Goal: Task Accomplishment & Management: Complete application form

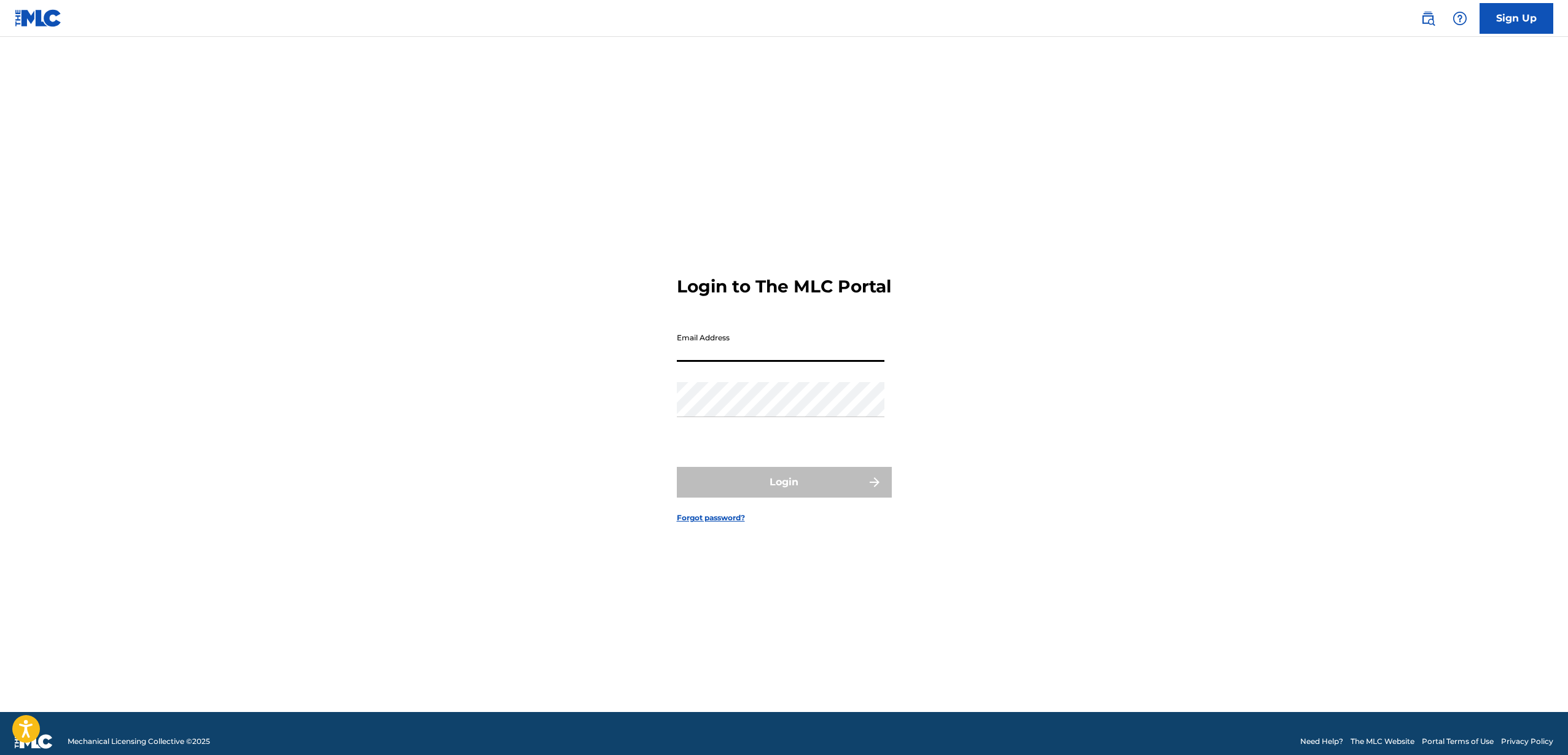
click at [713, 356] on input "Email Address" at bounding box center [781, 344] width 207 height 35
type input "[PERSON_NAME][EMAIL_ADDRESS][DOMAIN_NAME]"
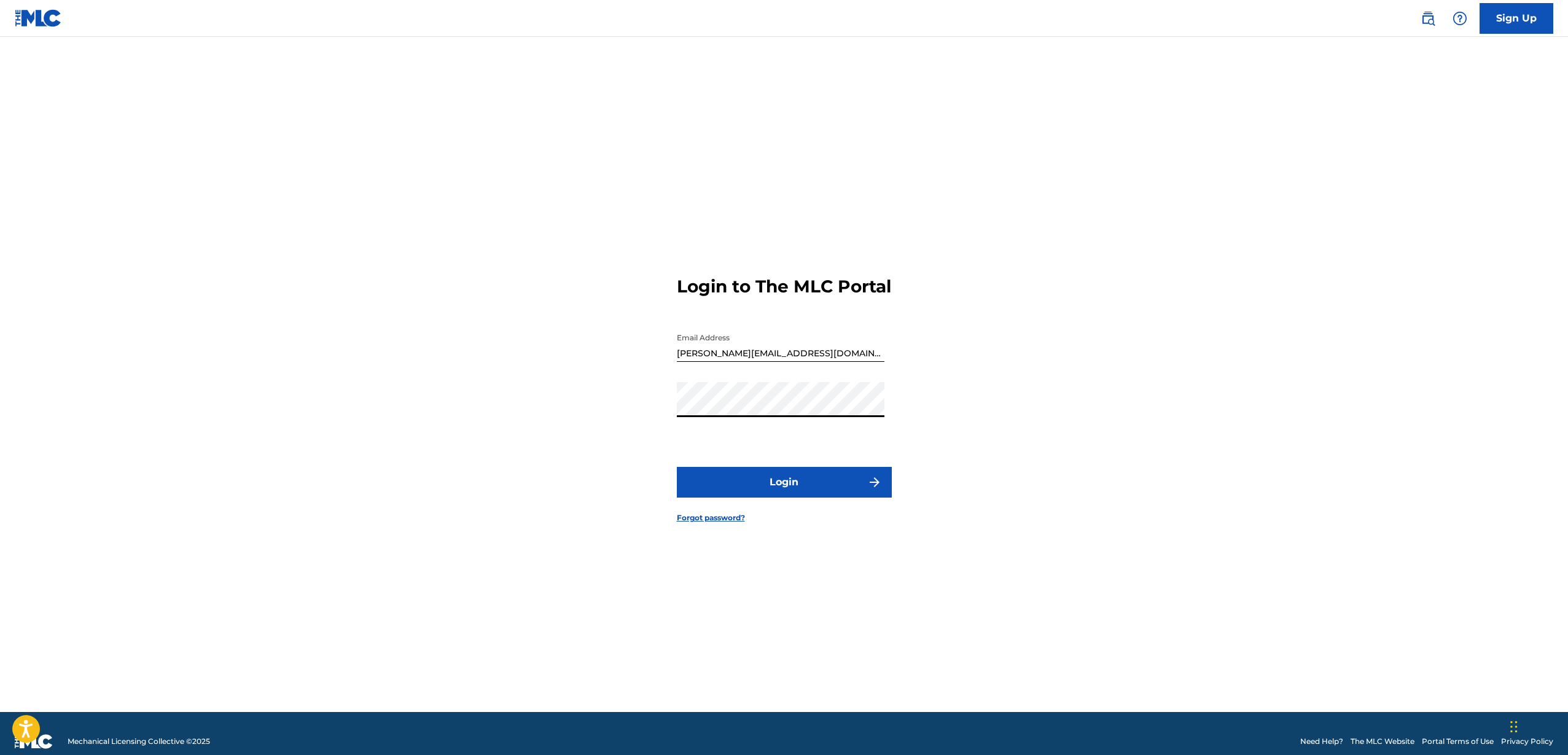
click at [787, 497] on button "Login" at bounding box center [784, 482] width 215 height 31
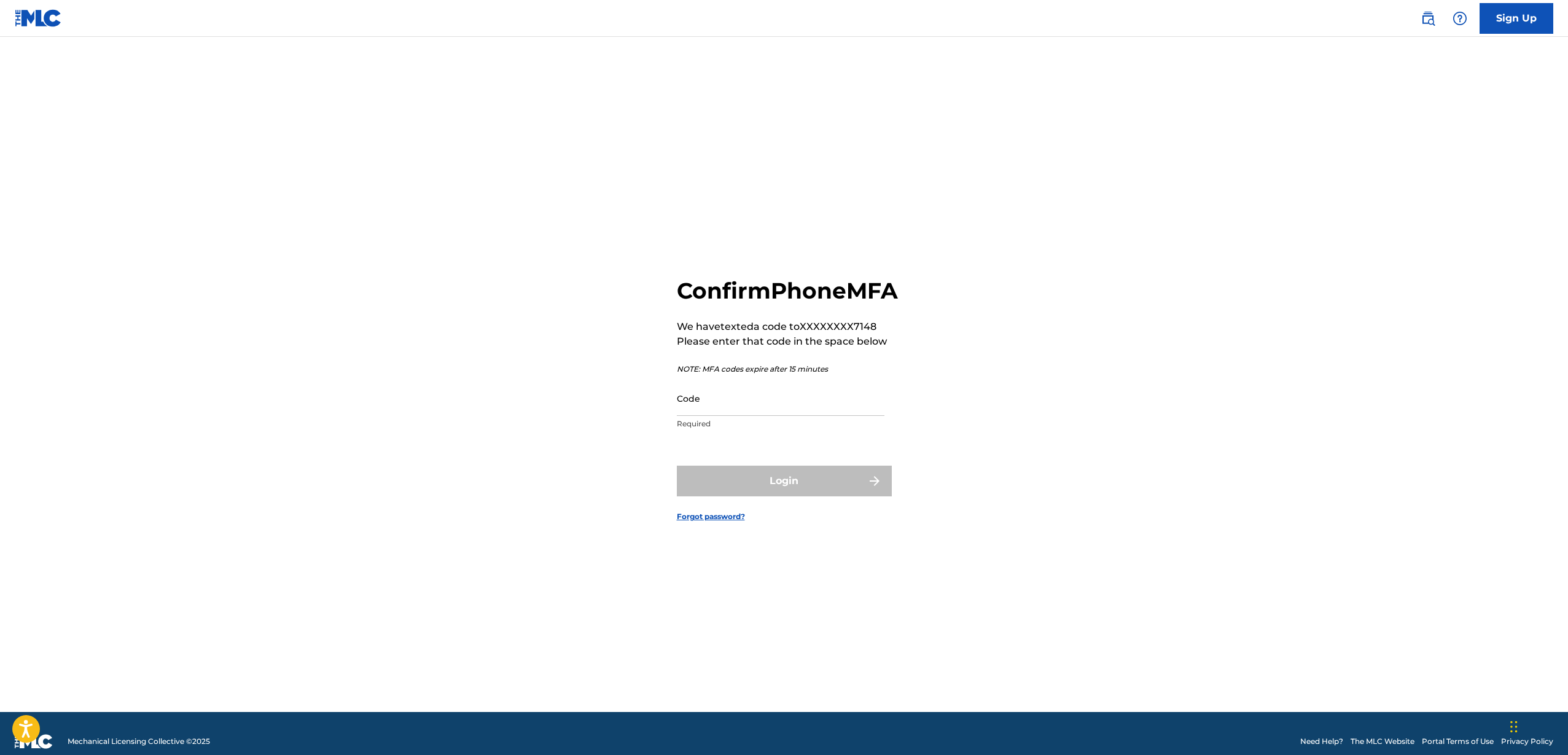
click at [718, 416] on input "Code" at bounding box center [781, 399] width 207 height 35
type input "058609"
click at [768, 497] on button "Login" at bounding box center [784, 481] width 215 height 31
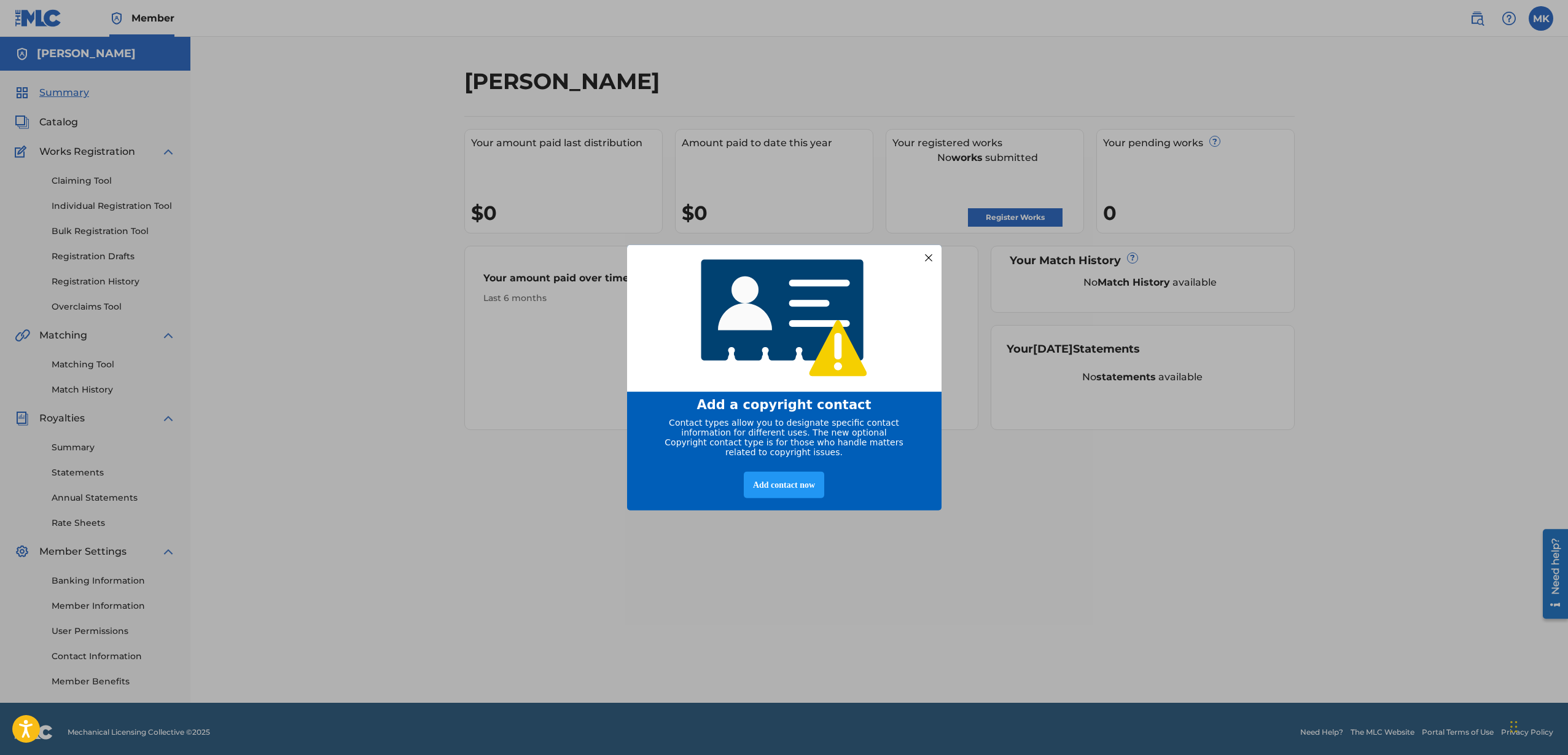
click at [927, 251] on div at bounding box center [928, 257] width 16 height 16
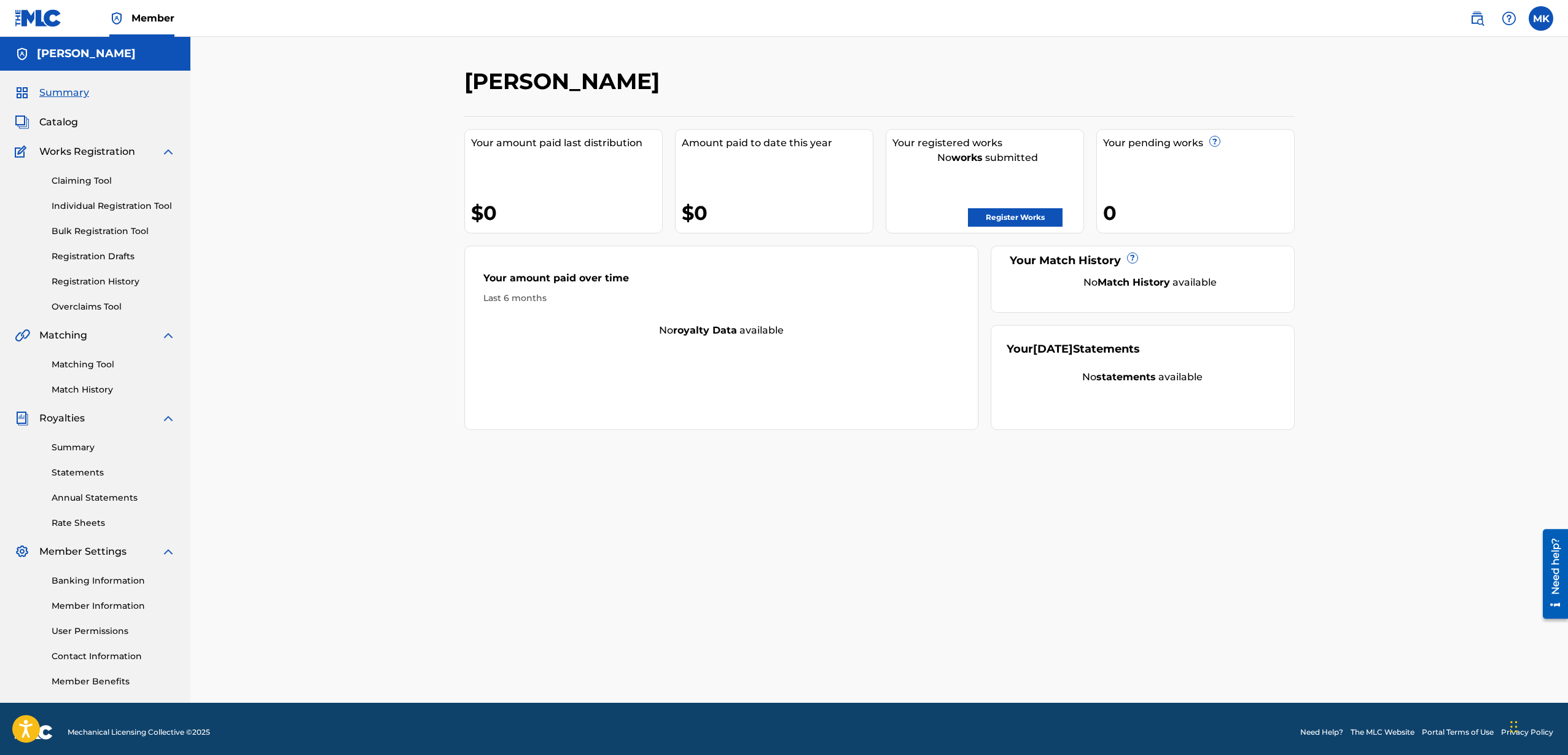
click at [70, 96] on span "Summary" at bounding box center [64, 92] width 50 height 14
click at [1027, 215] on link "Register Works" at bounding box center [1015, 217] width 94 height 18
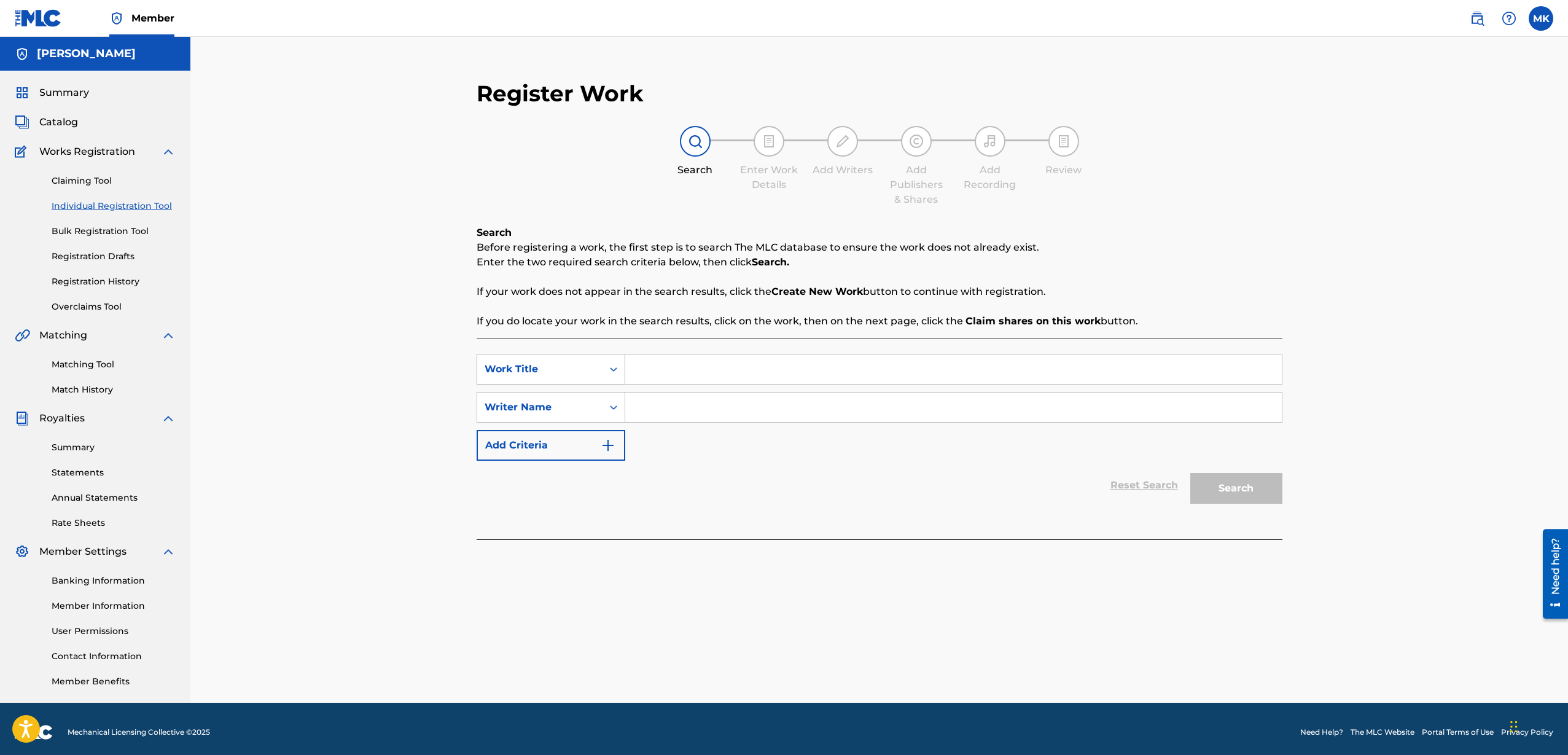
click at [610, 365] on icon "Search Form" at bounding box center [613, 369] width 13 height 13
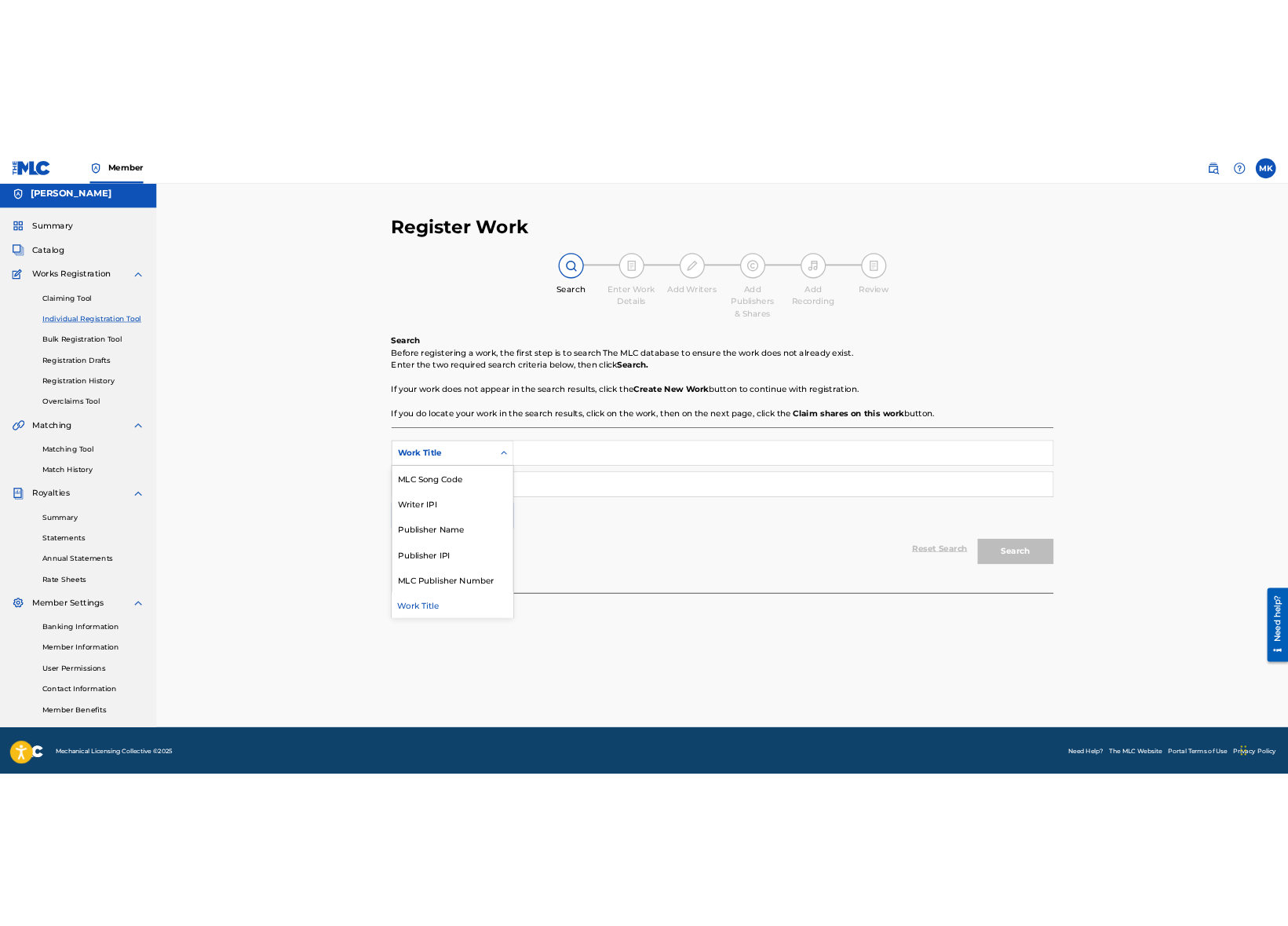
scroll to position [9, 0]
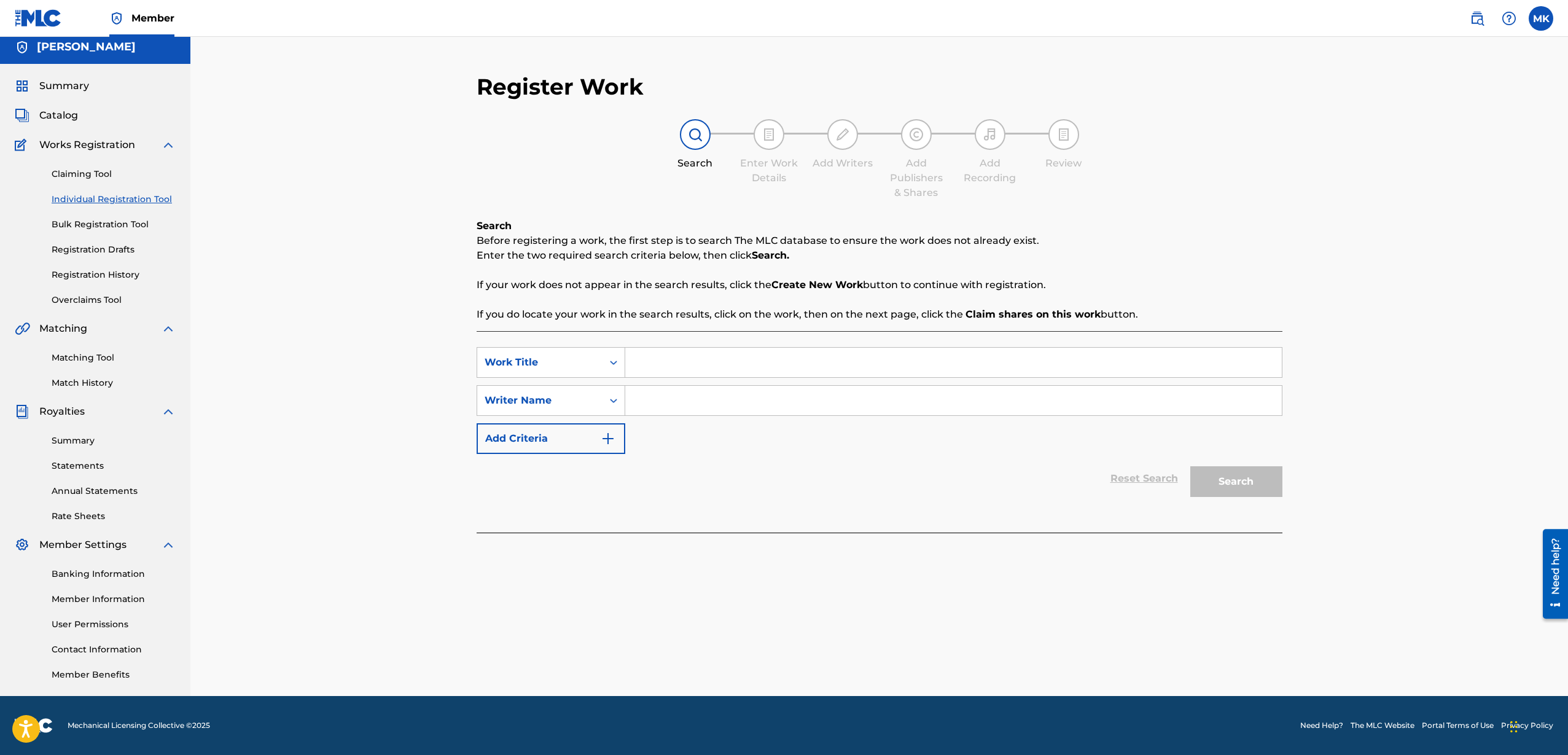
click at [653, 362] on input "Search Form" at bounding box center [953, 362] width 657 height 30
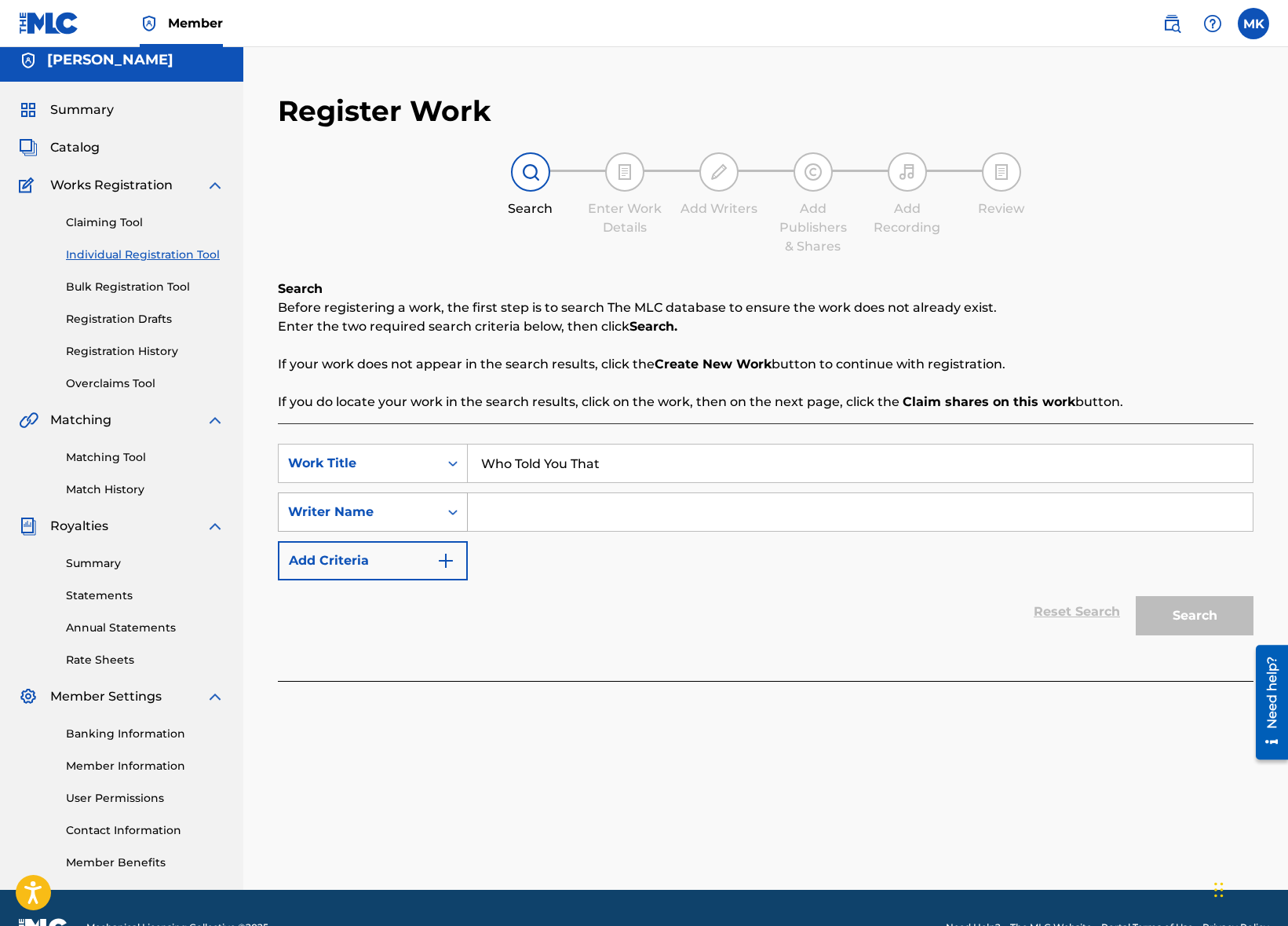
type input "Who Told You That"
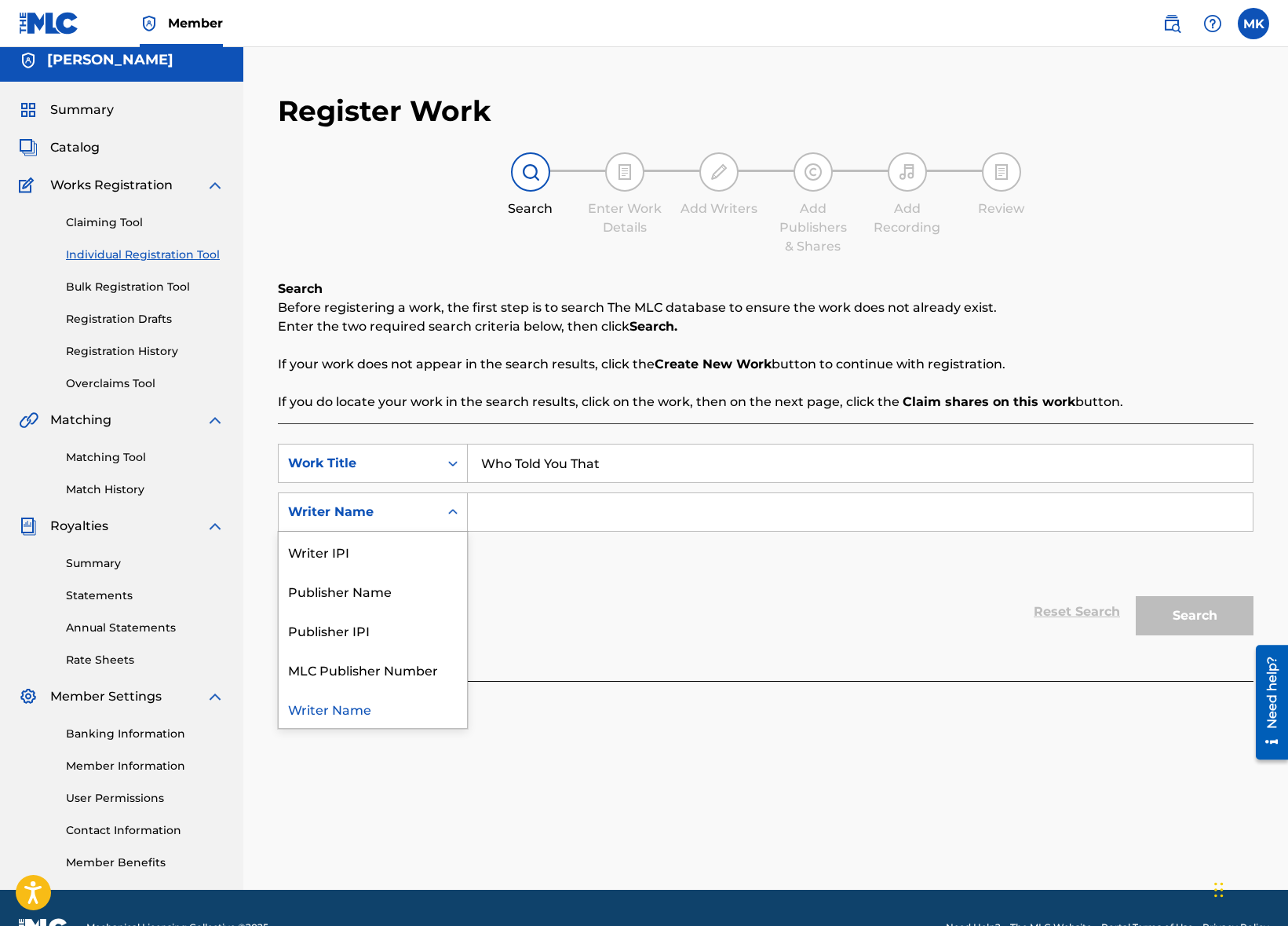
click at [451, 511] on icon "Search Form" at bounding box center [453, 511] width 10 height 6
click at [554, 510] on input "Search Form" at bounding box center [860, 512] width 785 height 38
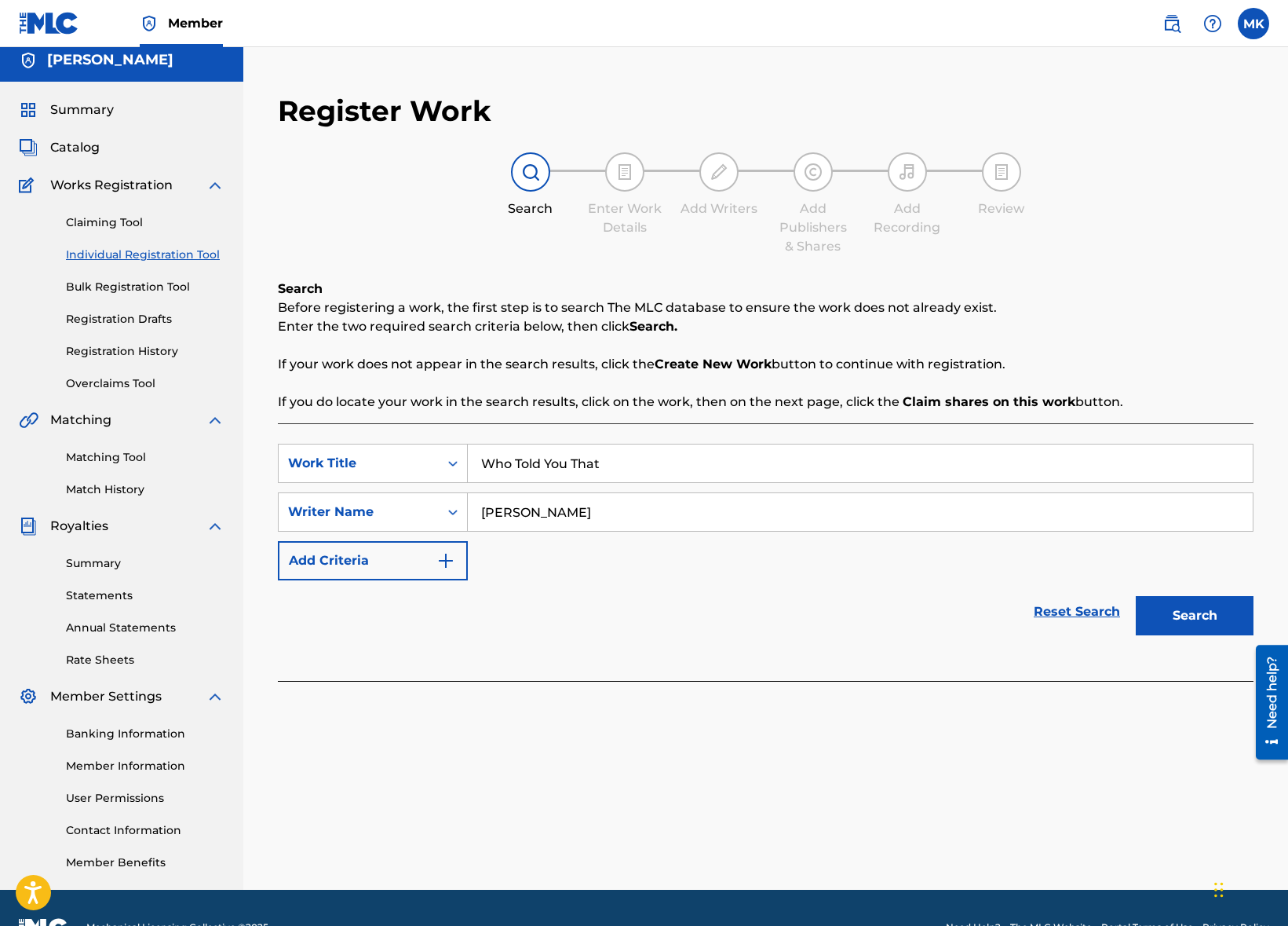
type input "Mike Kennedy"
click at [654, 604] on div "Reset Search Search" at bounding box center [766, 612] width 976 height 63
click at [1190, 609] on button "Search" at bounding box center [1195, 616] width 118 height 39
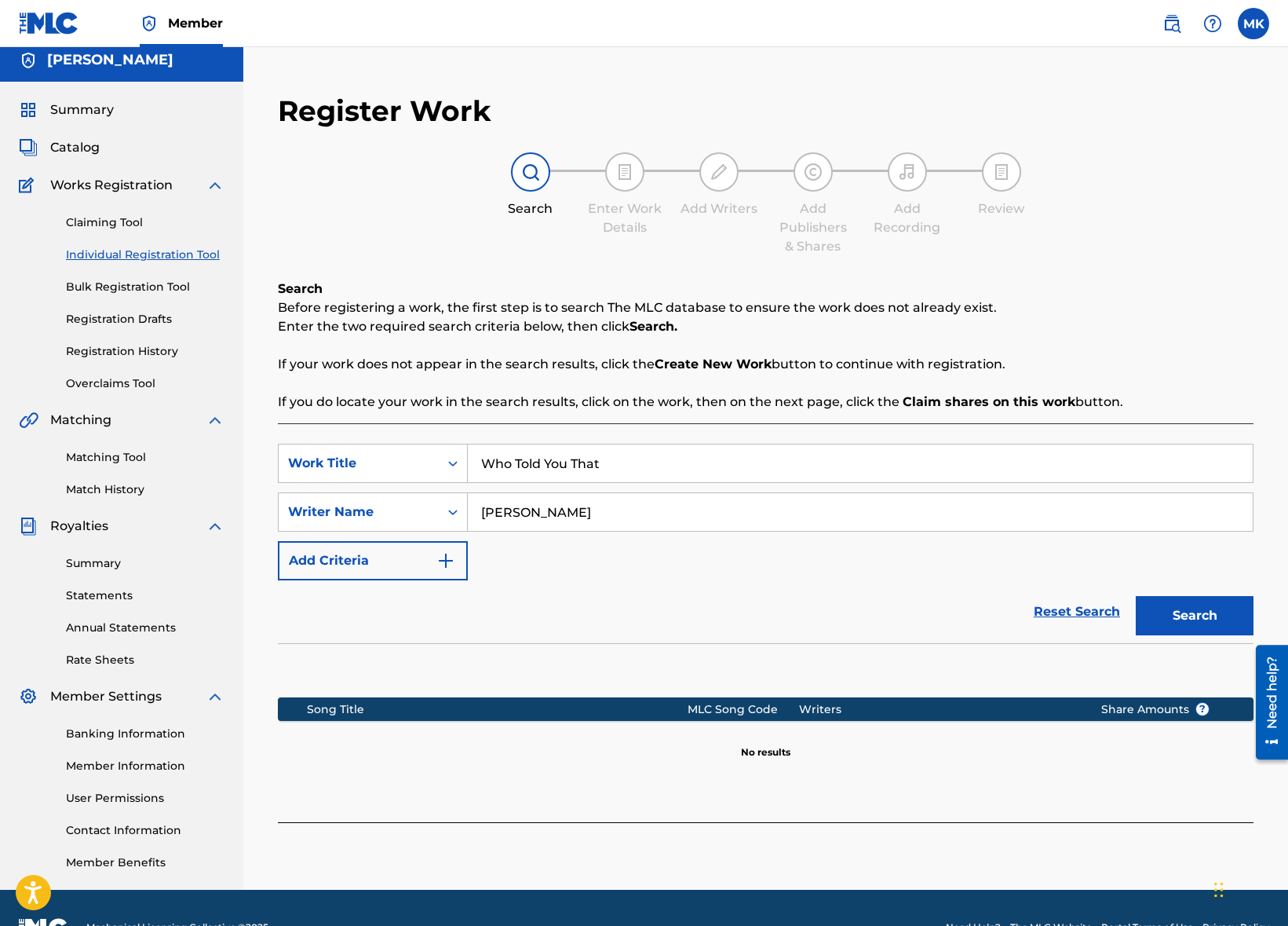
scroll to position [0, 0]
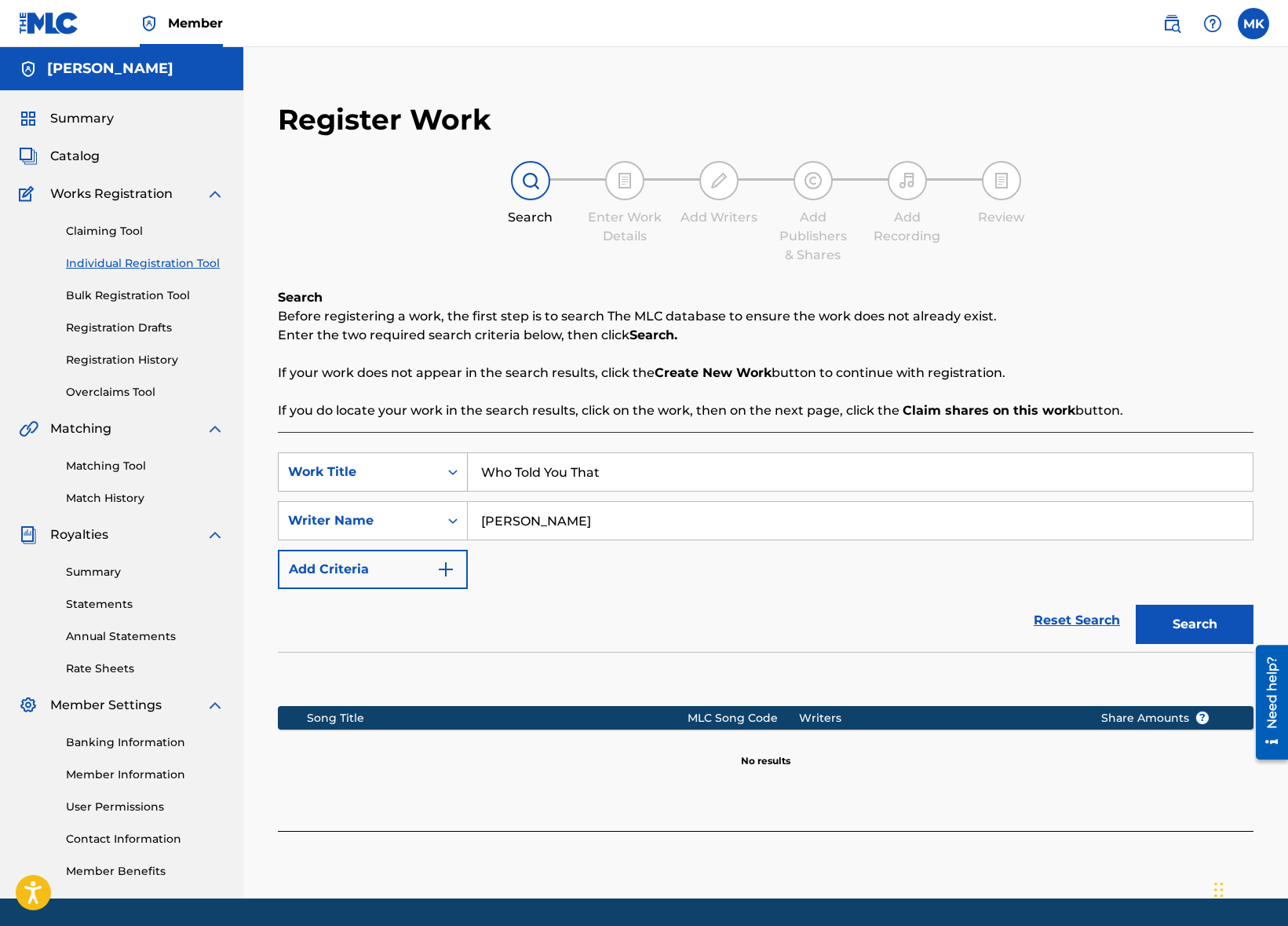
click at [451, 470] on icon "Search Form" at bounding box center [453, 472] width 10 height 6
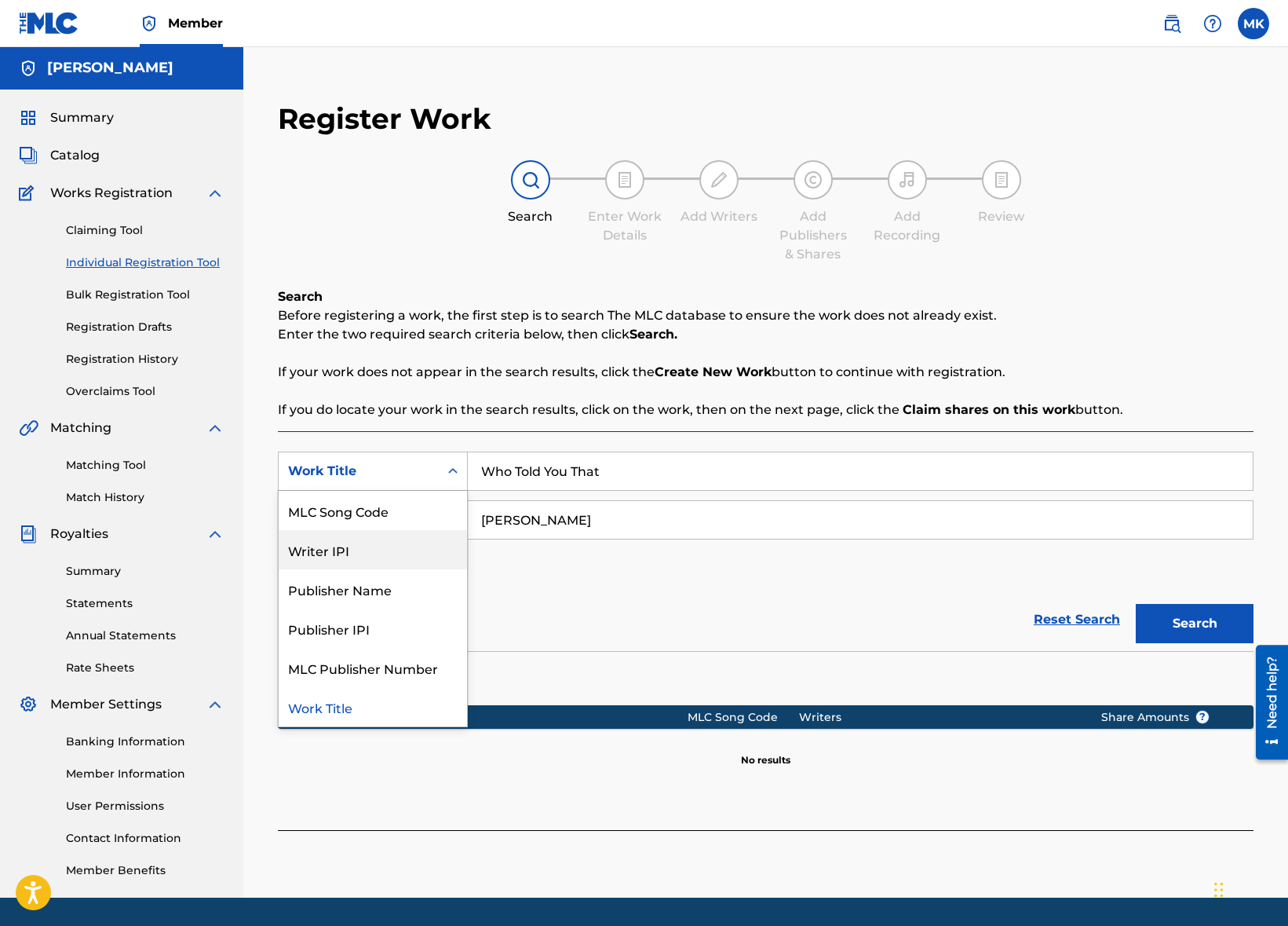
scroll to position [4, 0]
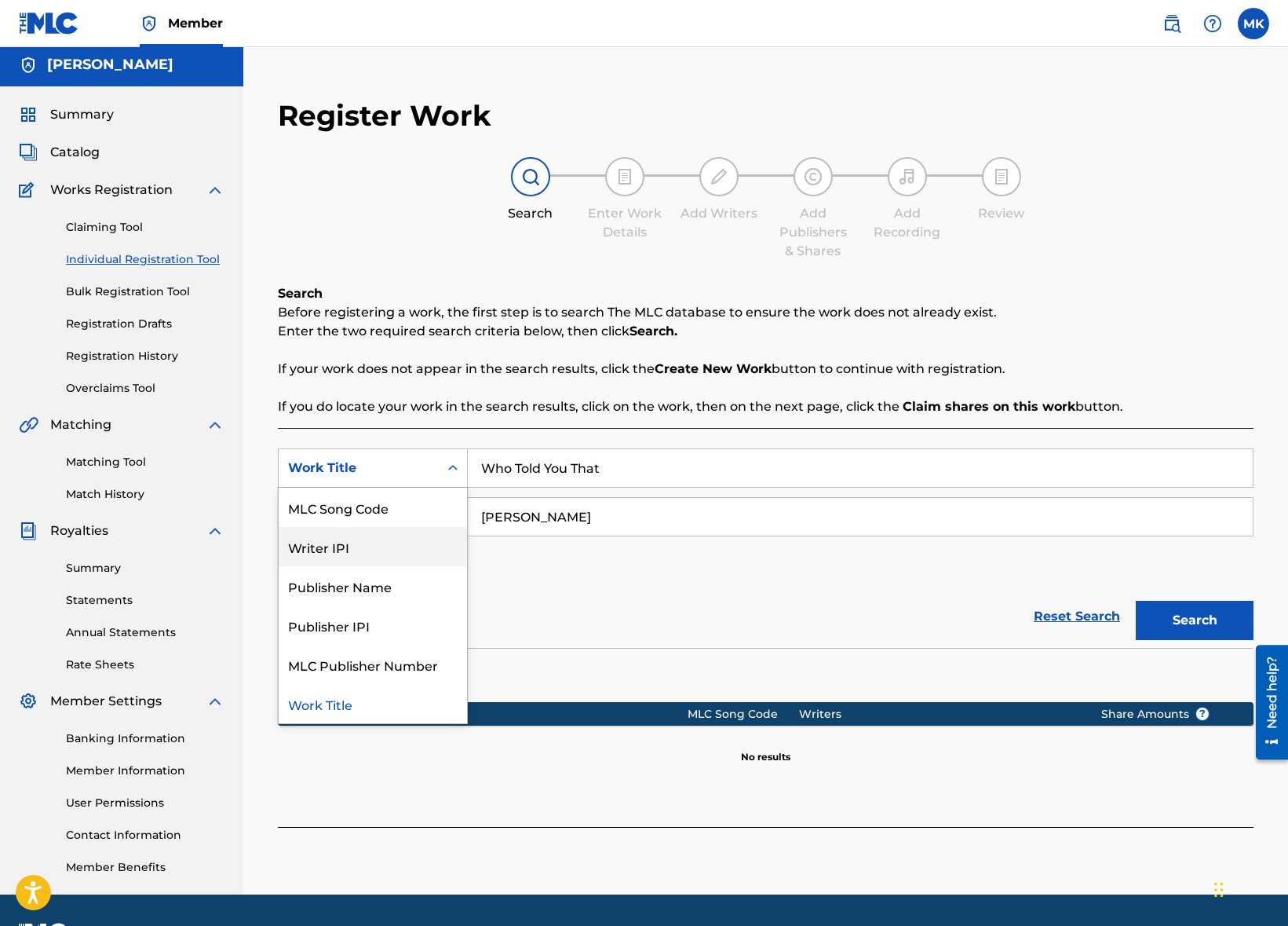
click at [712, 367] on strong "Create New Work" at bounding box center [714, 368] width 117 height 15
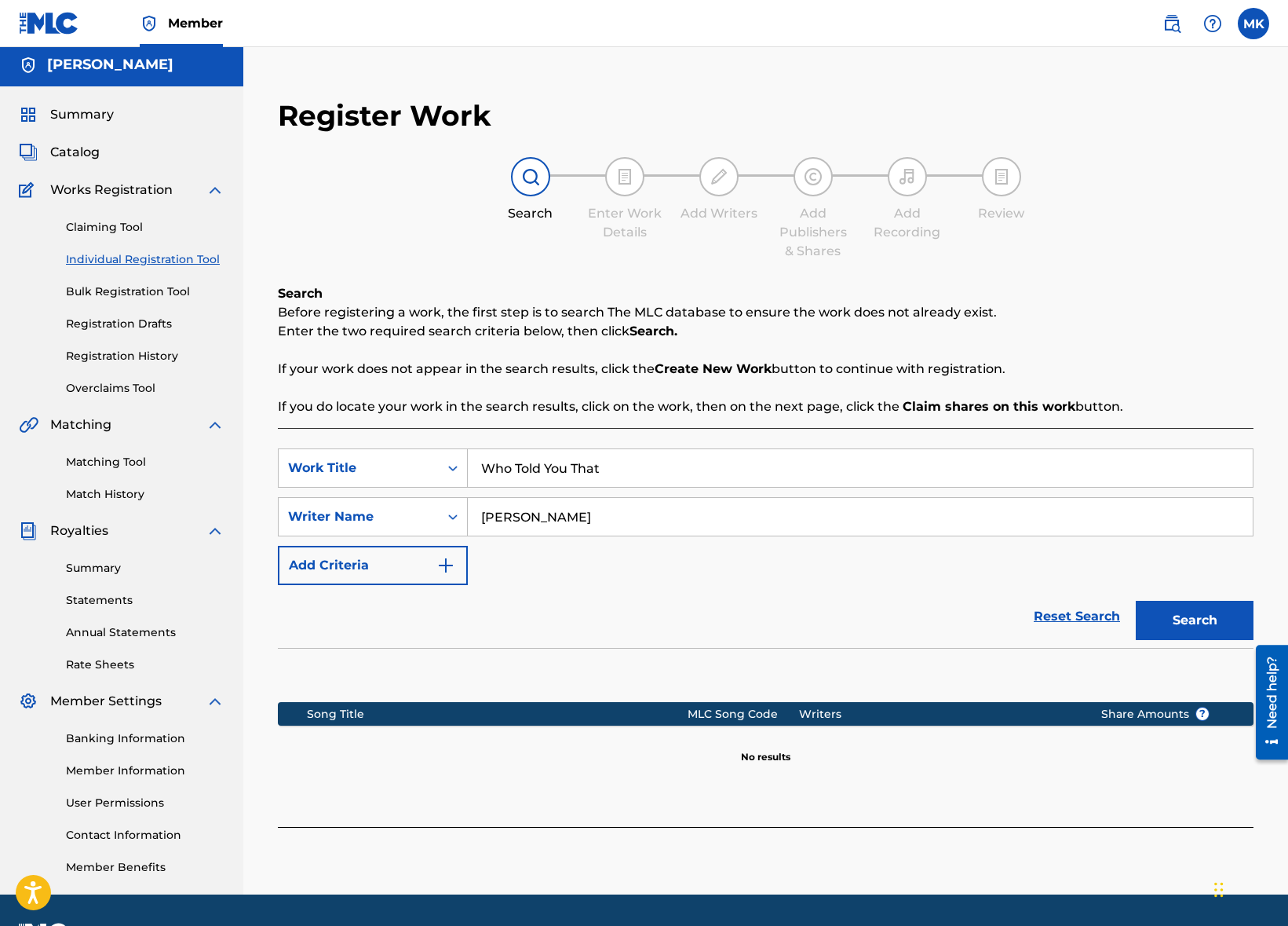
scroll to position [48, 0]
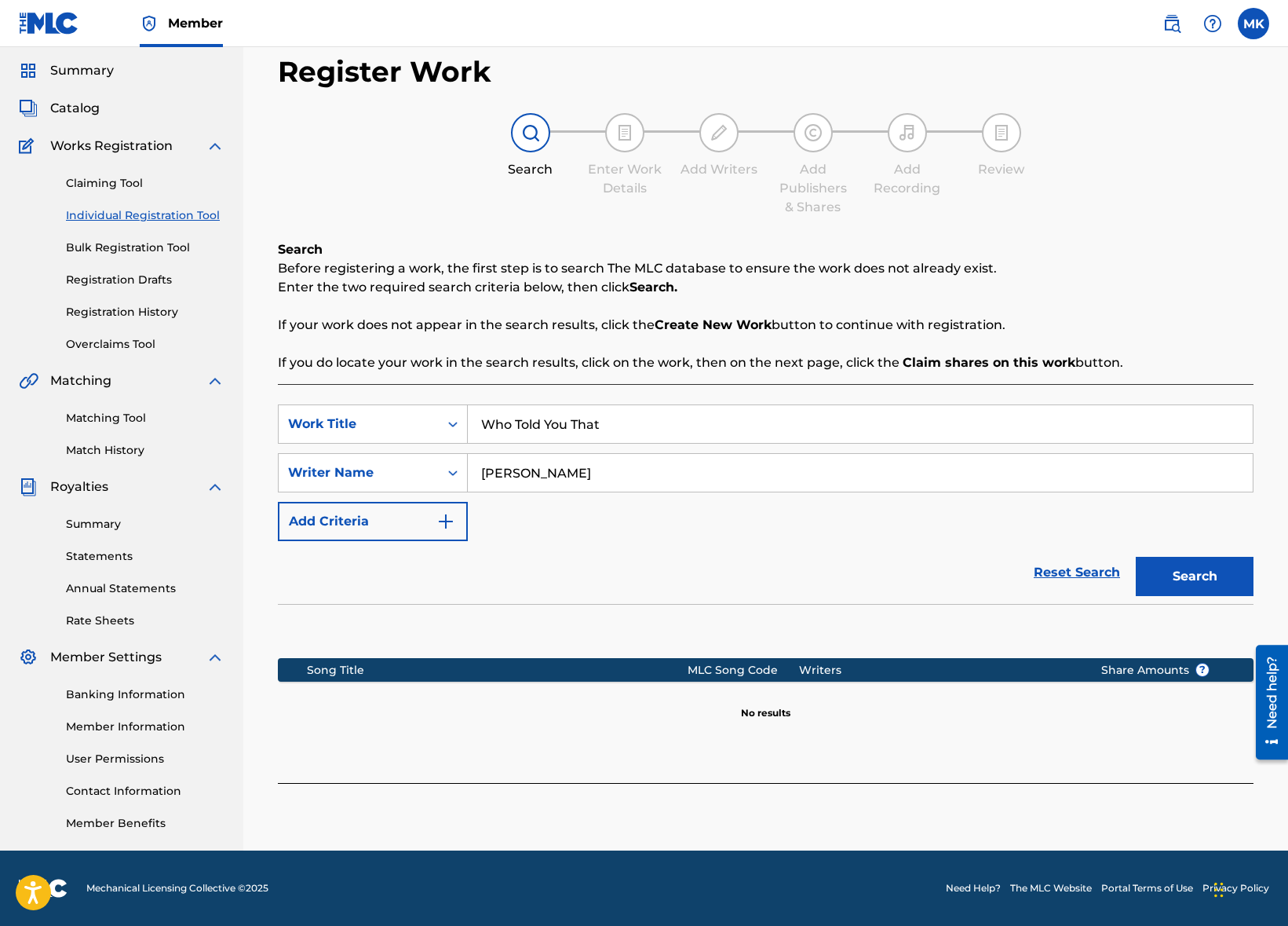
click at [817, 670] on div "Writers" at bounding box center [938, 670] width 278 height 17
click at [968, 750] on div "SearchWithCriteriaa99abe88-75af-4cac-bc70-958d27a1bdf6 Work Title Who Told You …" at bounding box center [766, 584] width 976 height 399
click at [447, 514] on img "Search Form" at bounding box center [445, 521] width 18 height 18
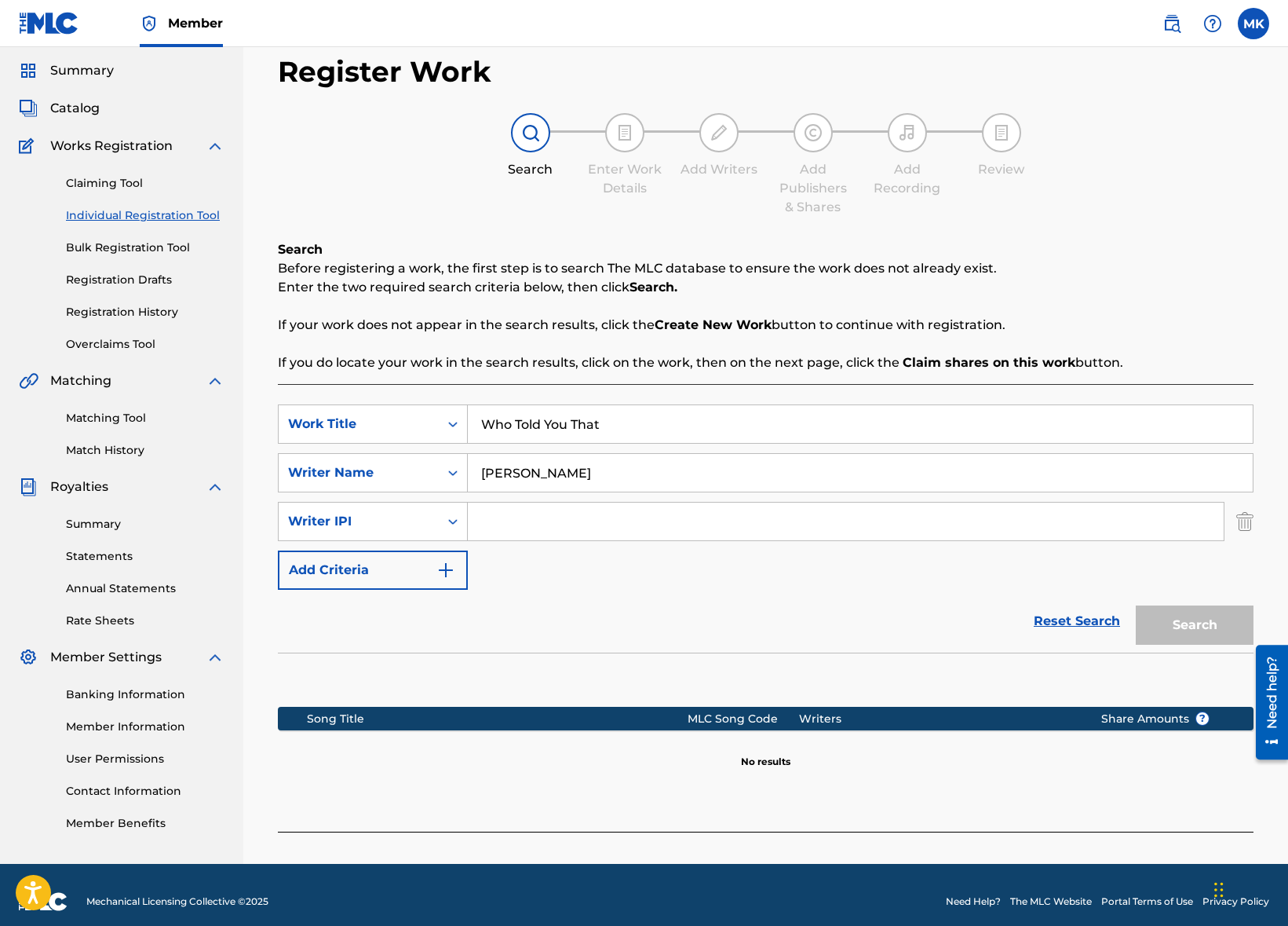
click at [1241, 522] on img "Search Form" at bounding box center [1245, 521] width 17 height 39
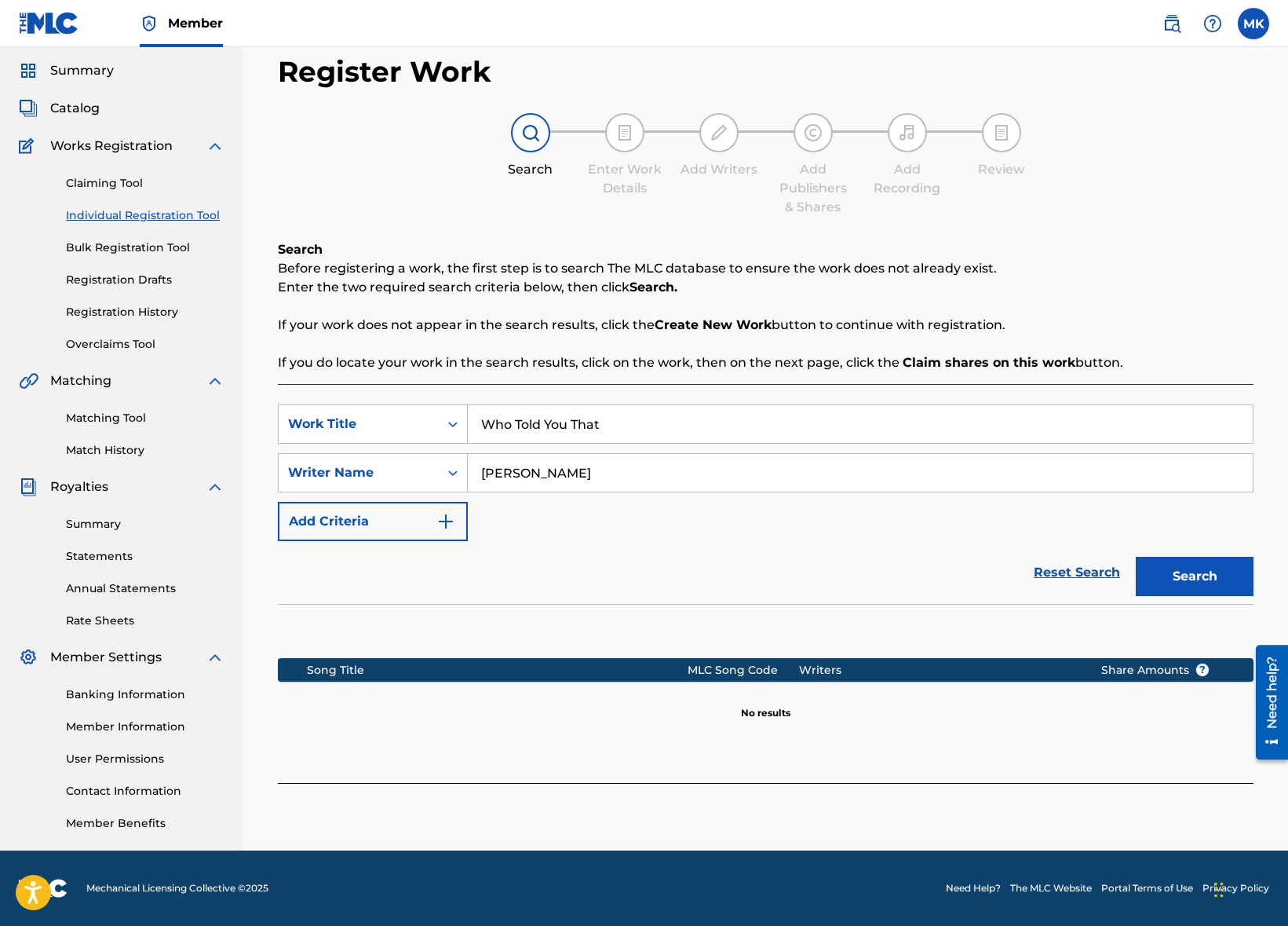
click at [1248, 18] on label at bounding box center [1253, 23] width 31 height 31
click at [1253, 23] on input "MK Michael Kennedy mike@kennedymusic.com Notification Preferences Profile Log o…" at bounding box center [1253, 23] width 0 height 0
click at [1131, 281] on p "Enter the two required search criteria below, then click Search." at bounding box center [766, 287] width 976 height 18
click at [120, 245] on link "Bulk Registration Tool" at bounding box center [145, 248] width 158 height 17
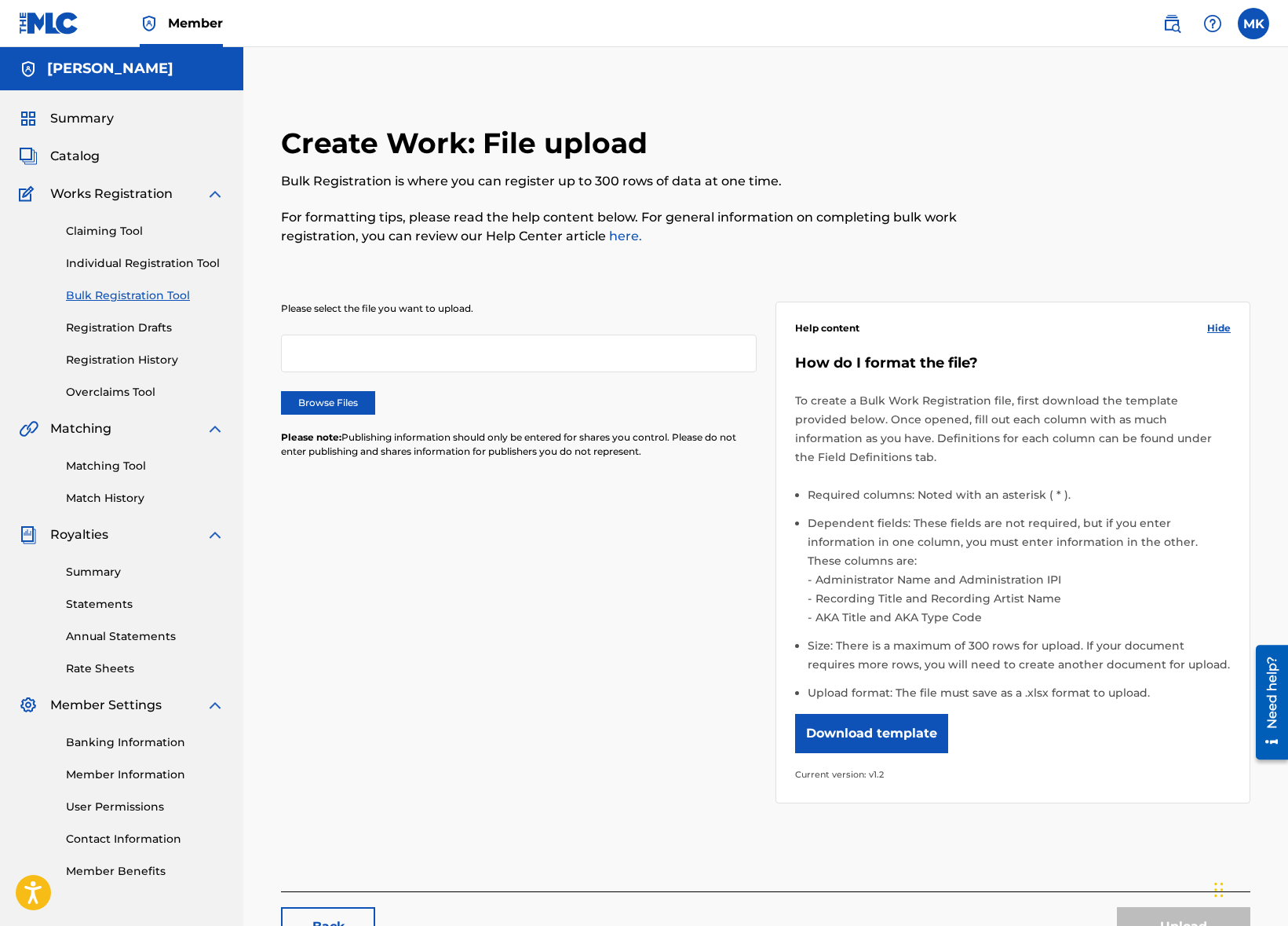
click at [885, 718] on button "Download template" at bounding box center [872, 733] width 153 height 39
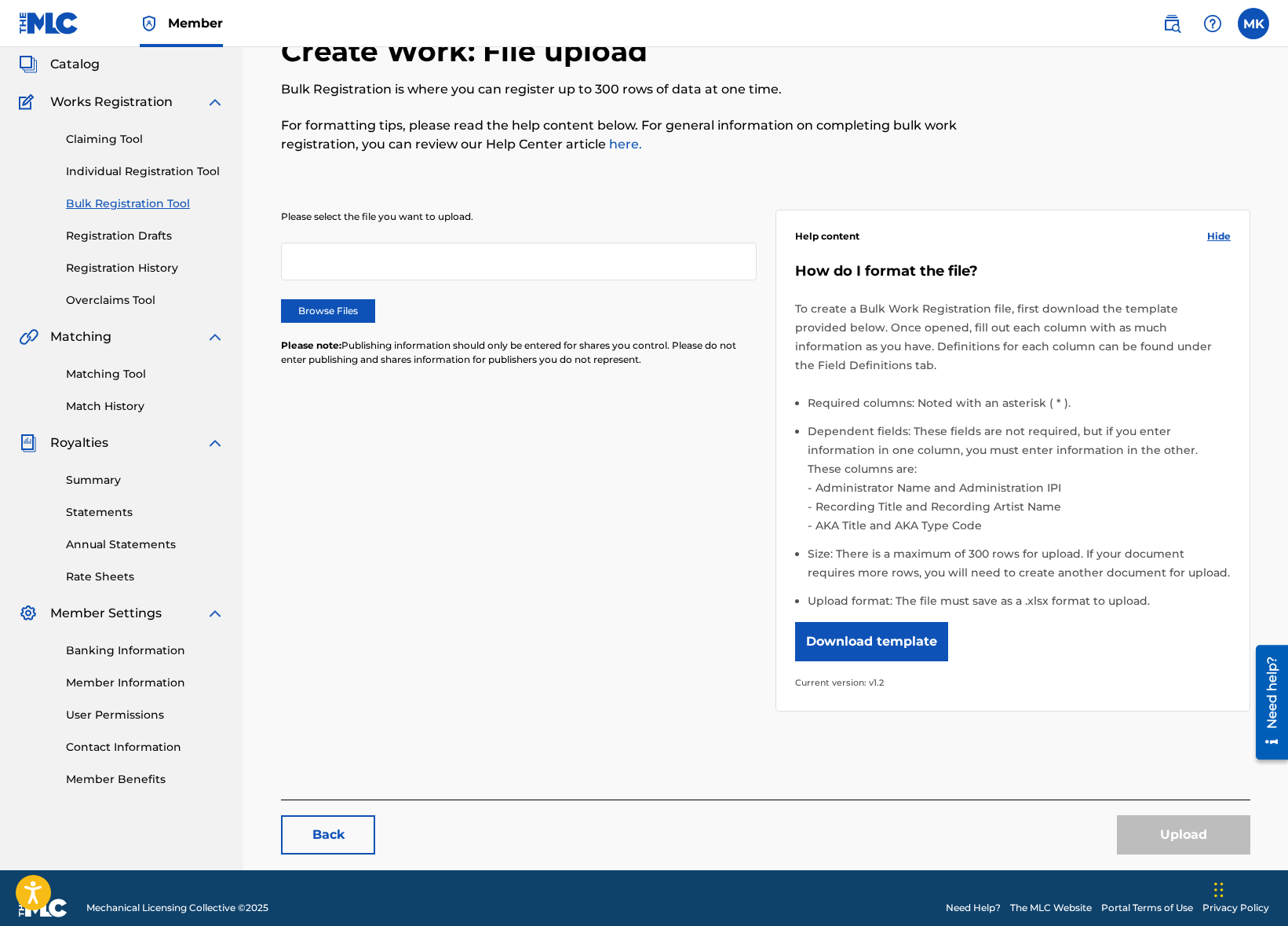
click at [348, 815] on link "Back" at bounding box center [328, 834] width 94 height 39
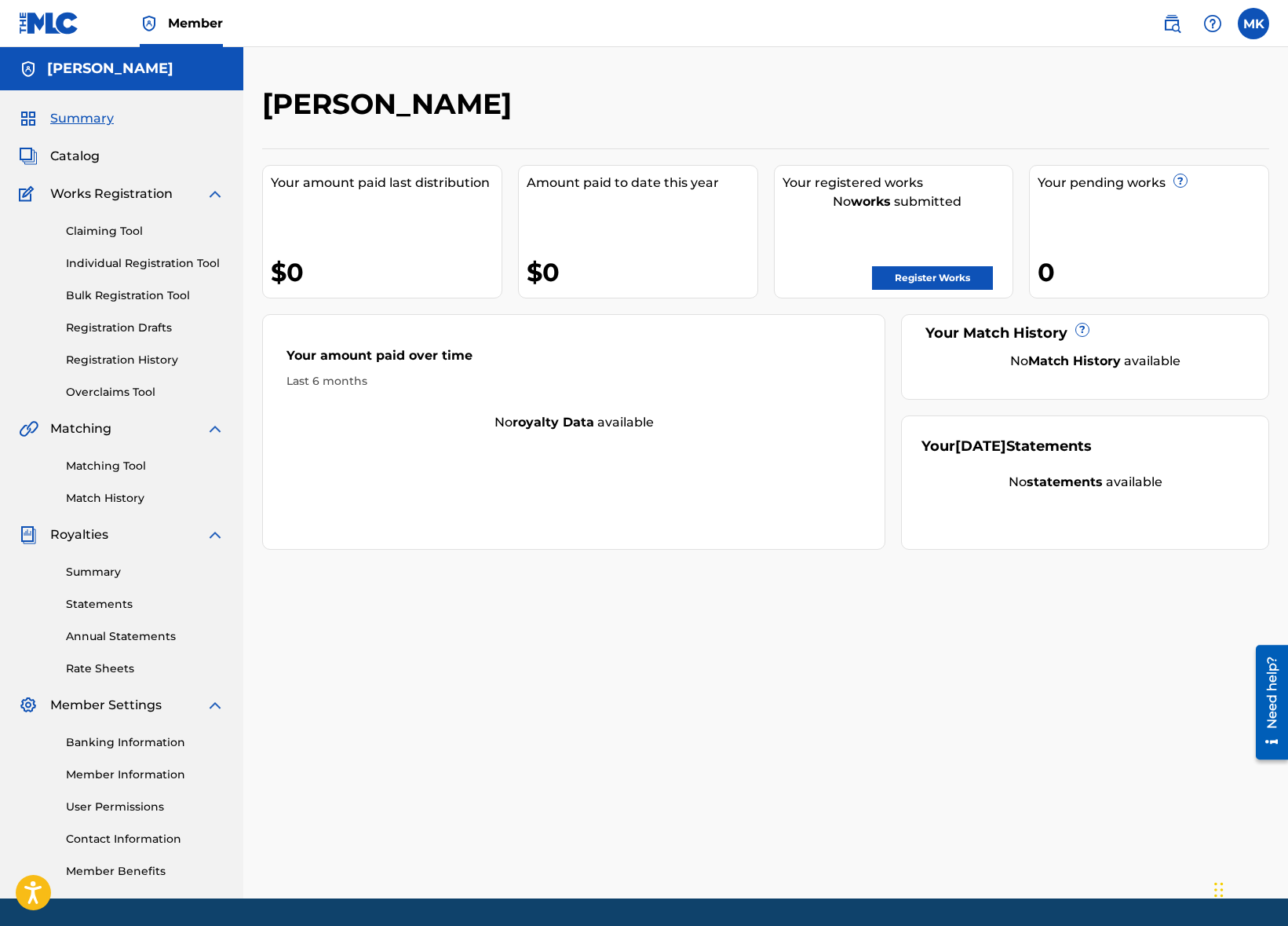
scroll to position [48, 0]
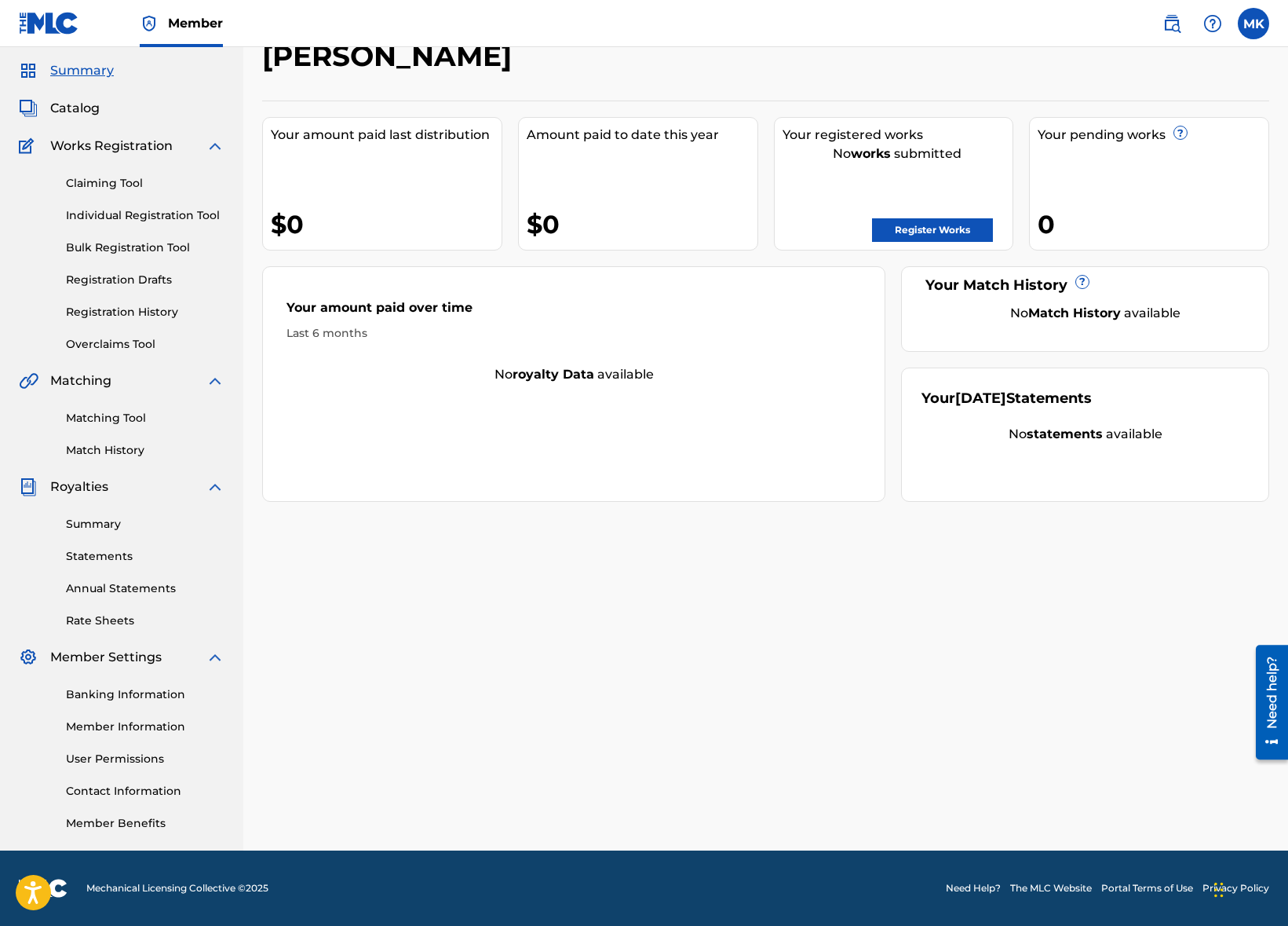
click at [1212, 22] on img at bounding box center [1212, 23] width 18 height 18
click at [468, 761] on div "MICHAEL KENNEDY Your amount paid last distribution $0 Amount paid to date this …" at bounding box center [766, 445] width 1045 height 812
click at [118, 188] on link "Claiming Tool" at bounding box center [145, 183] width 158 height 17
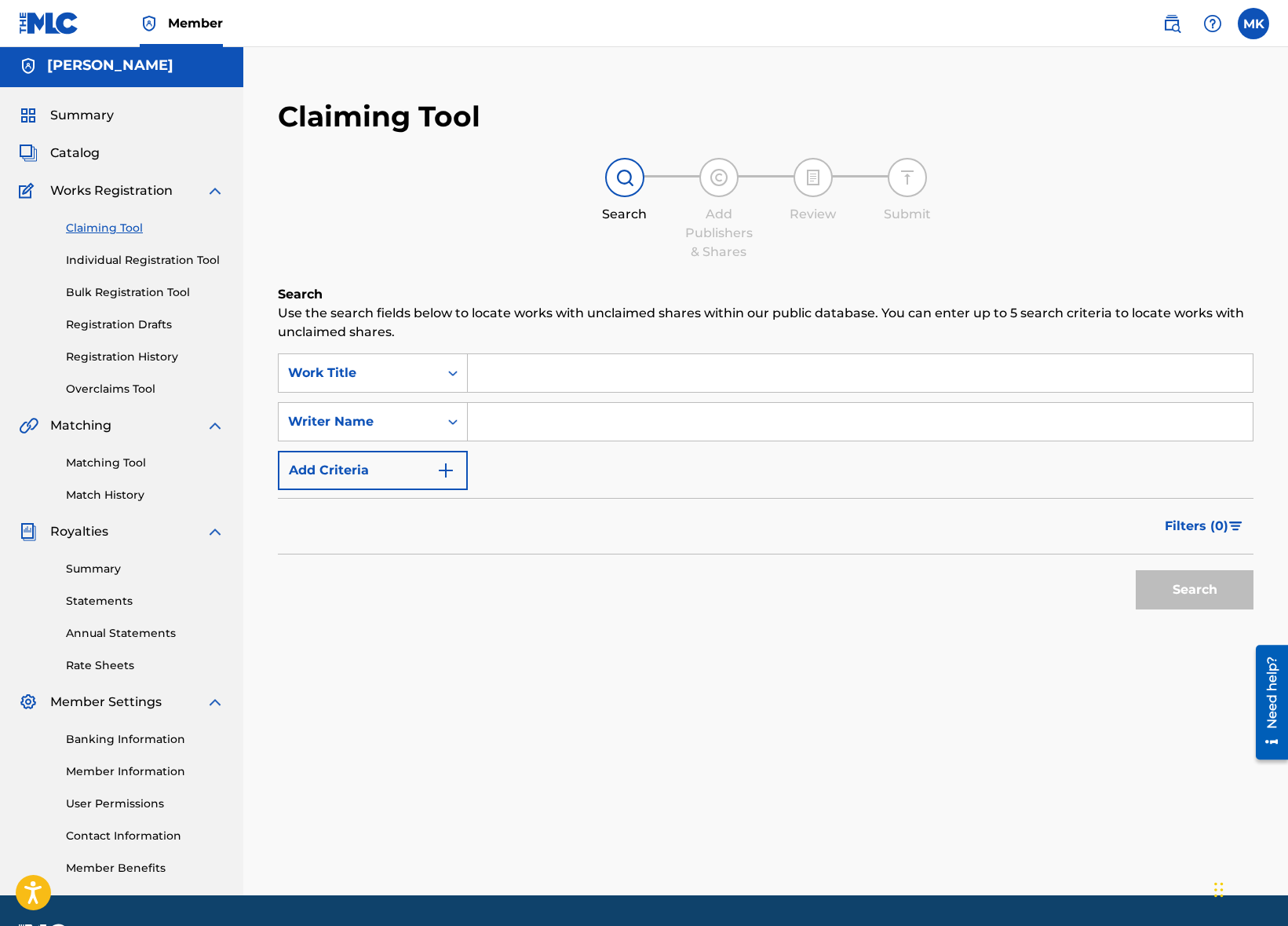
scroll to position [1, 0]
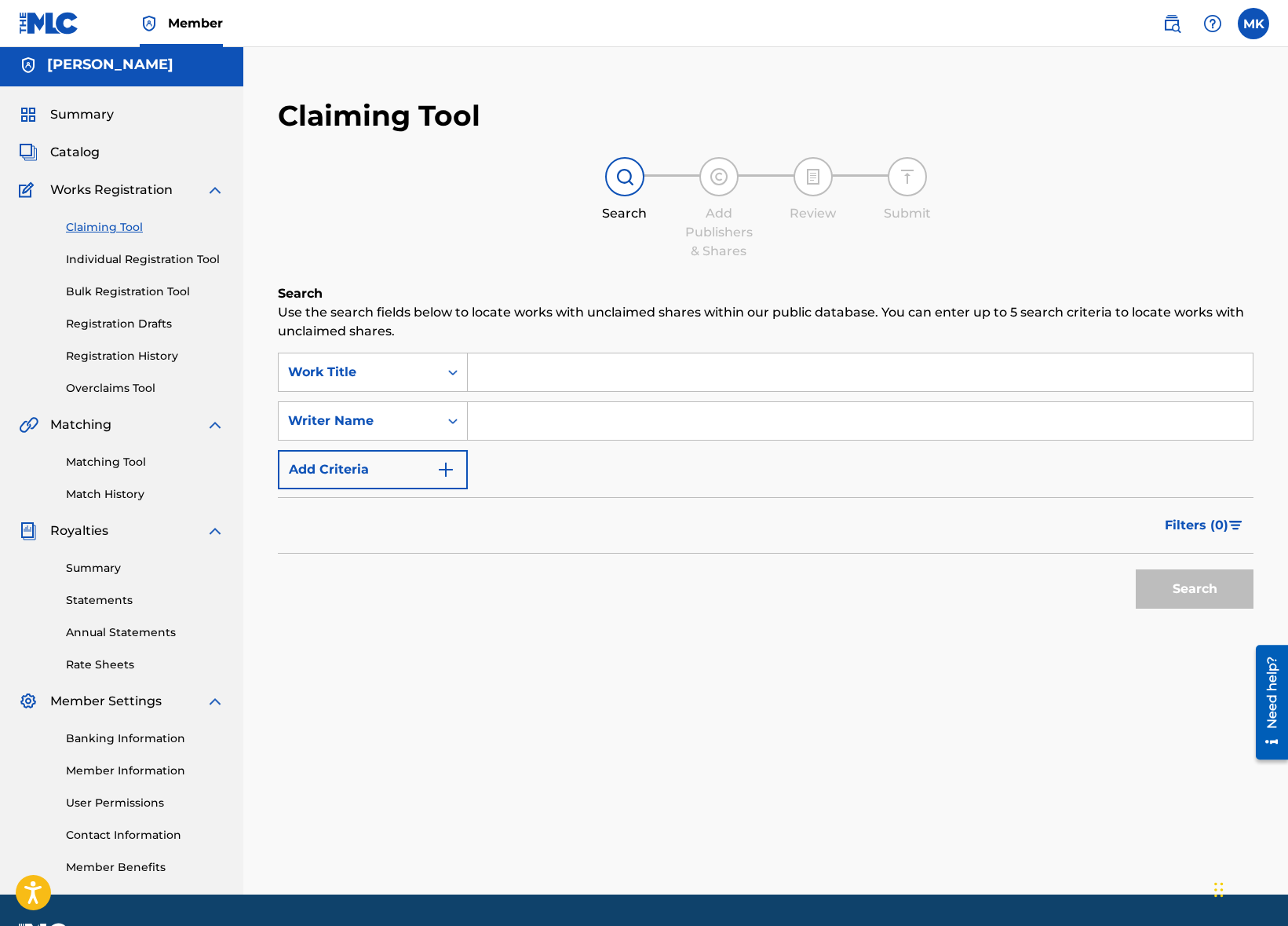
click at [587, 375] on input "Search Form" at bounding box center [860, 372] width 785 height 38
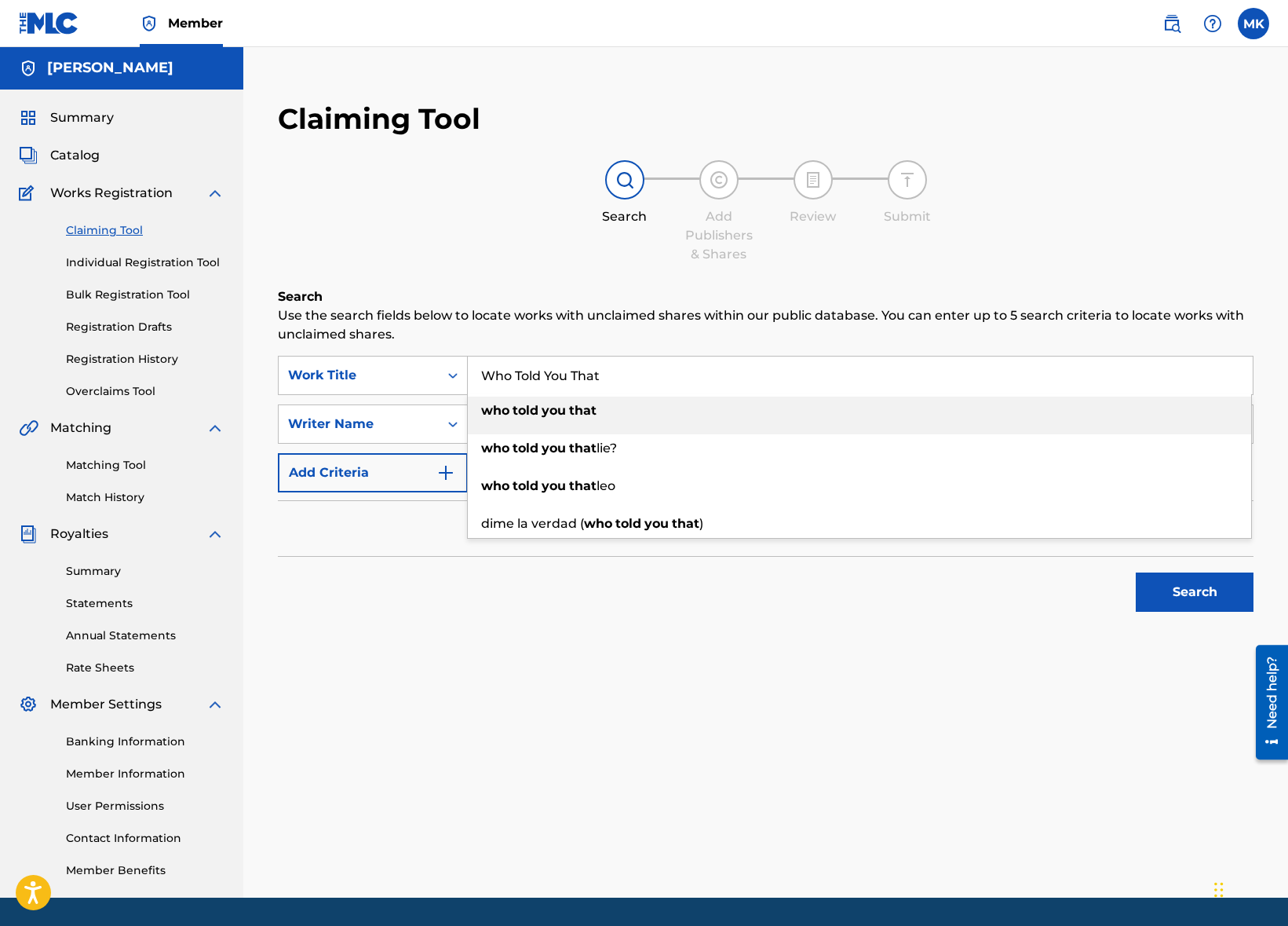
click at [569, 406] on span "Search Form" at bounding box center [568, 410] width 3 height 15
type input "who told you that"
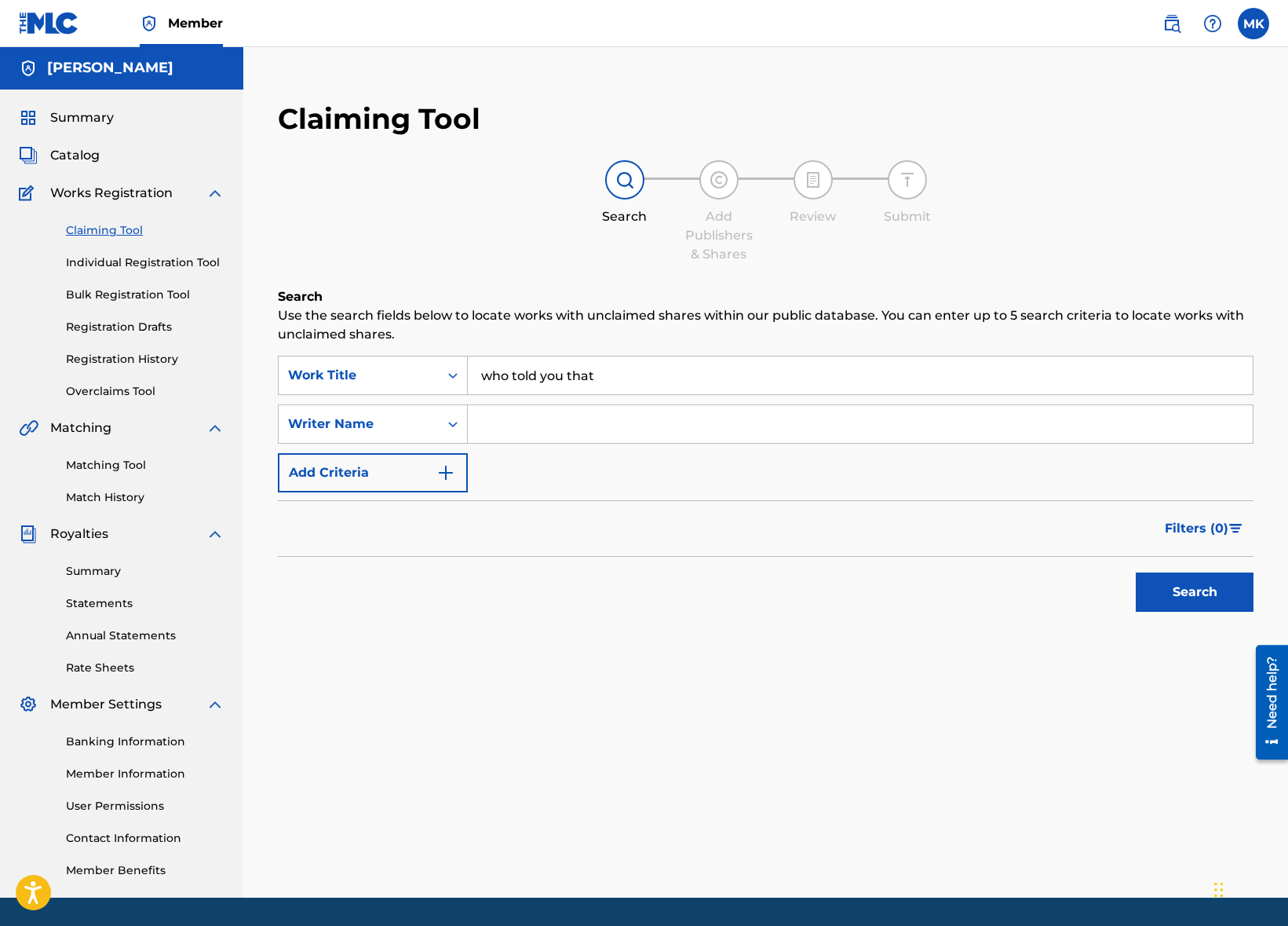
click at [564, 426] on input "Search Form" at bounding box center [860, 424] width 785 height 38
type input "Mike Kennedy"
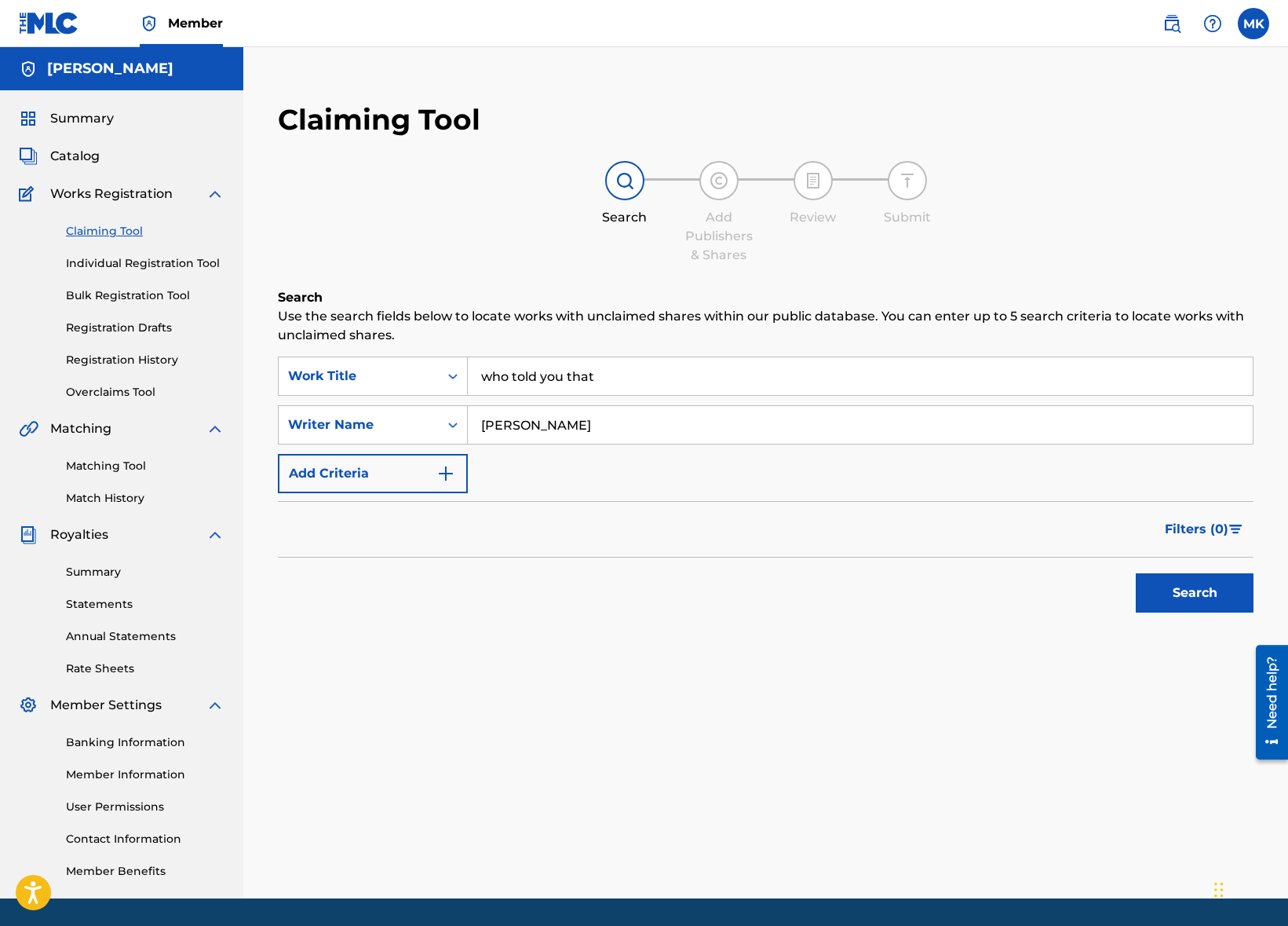
click at [1196, 592] on button "Search" at bounding box center [1195, 592] width 118 height 39
click at [142, 261] on link "Individual Registration Tool" at bounding box center [145, 264] width 158 height 17
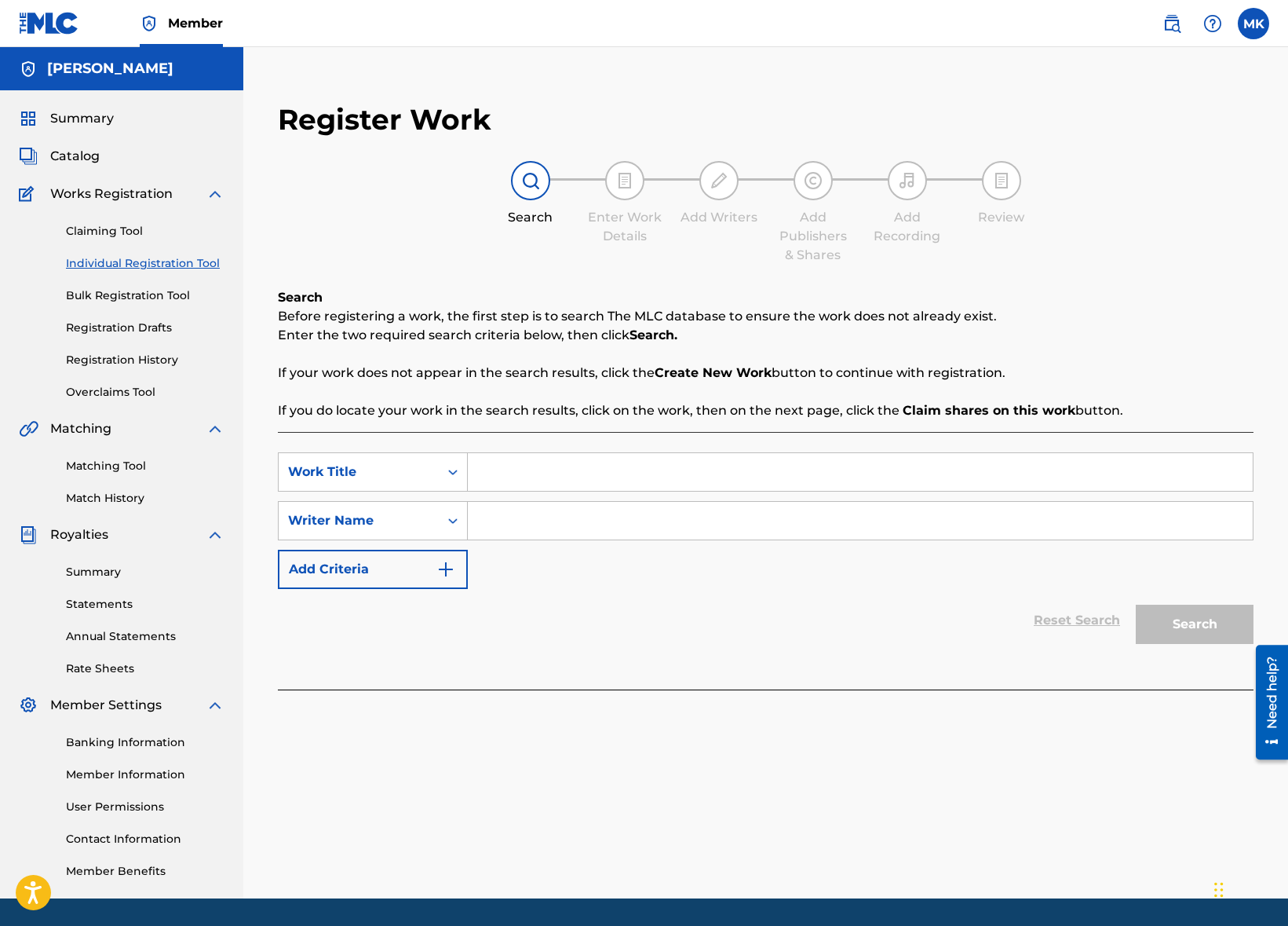
click at [628, 180] on img at bounding box center [624, 180] width 18 height 18
click at [1270, 682] on div "Need help?" at bounding box center [1272, 692] width 21 height 72
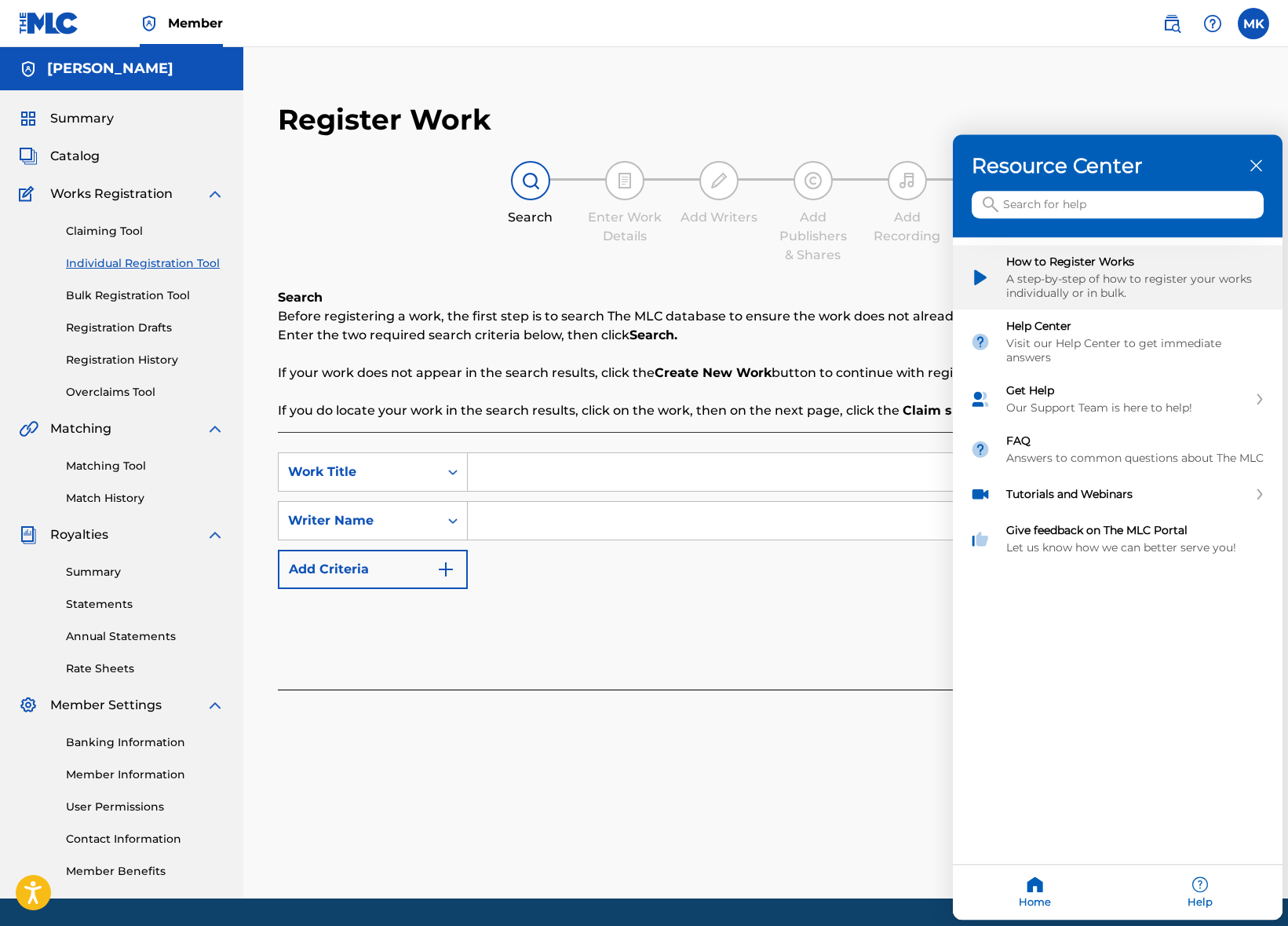
click at [983, 269] on img "How to Register Works" at bounding box center [980, 277] width 20 height 20
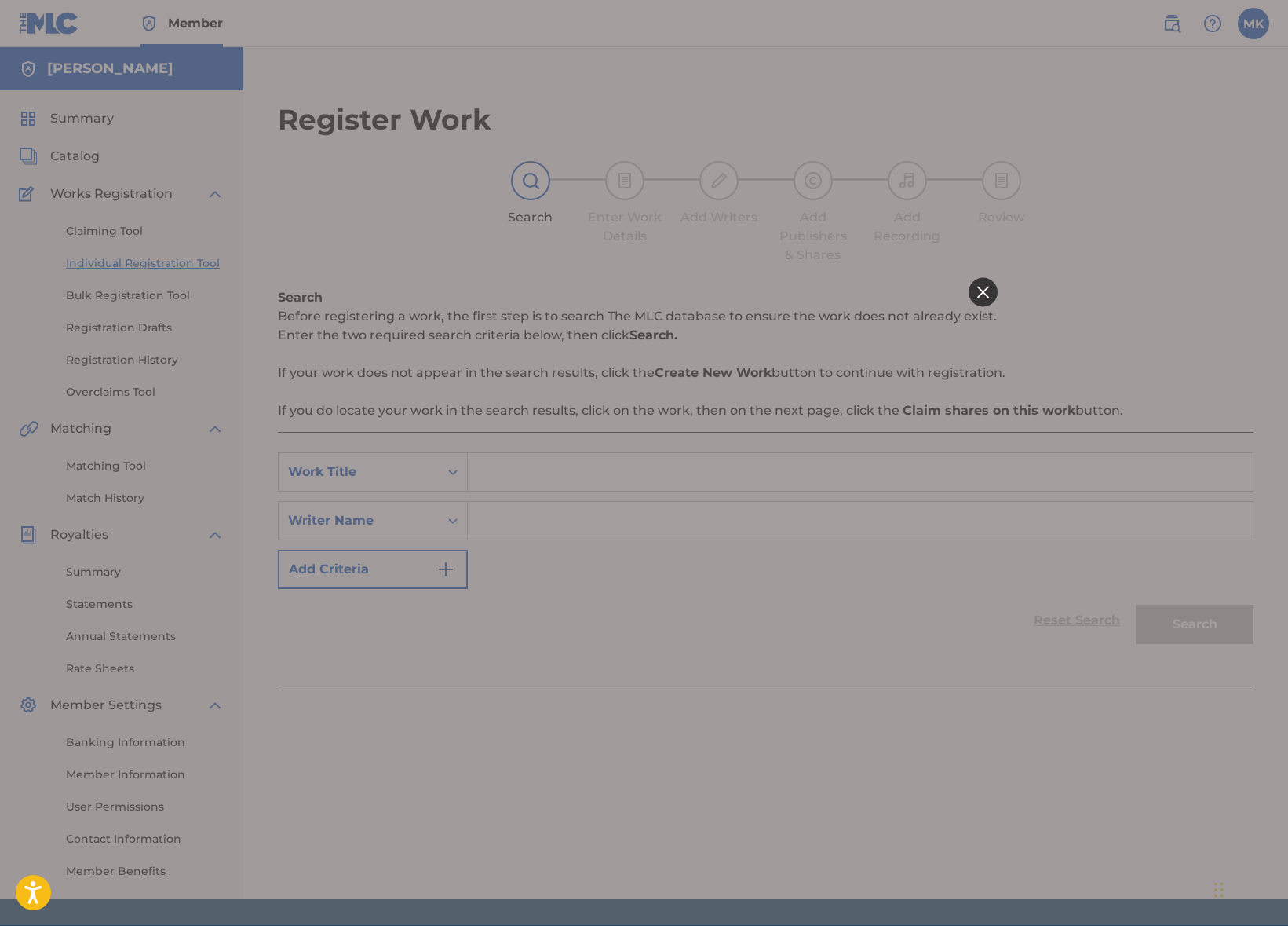
click at [976, 292] on div at bounding box center [983, 292] width 29 height 29
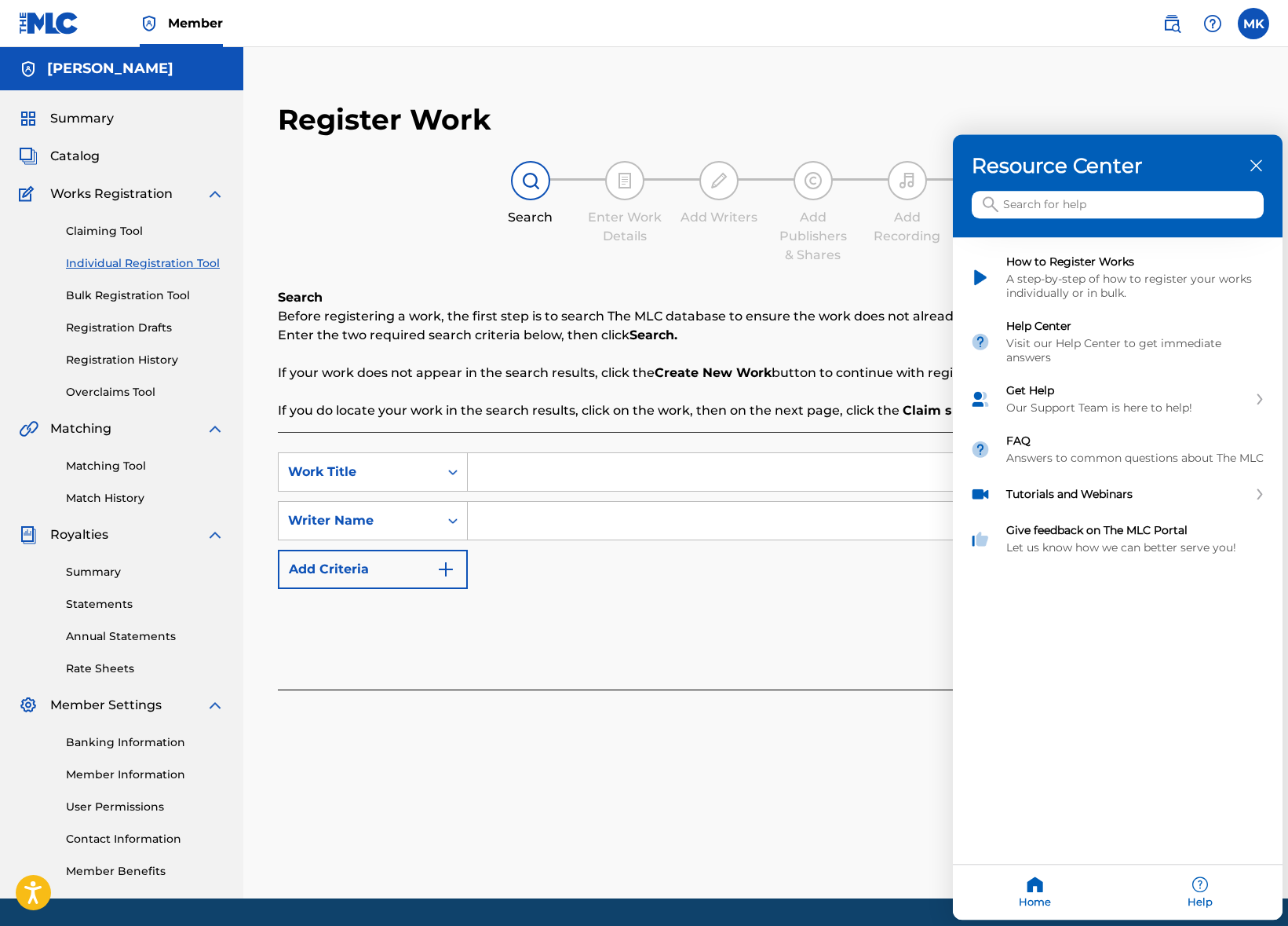
click at [102, 194] on div at bounding box center [644, 463] width 1288 height 926
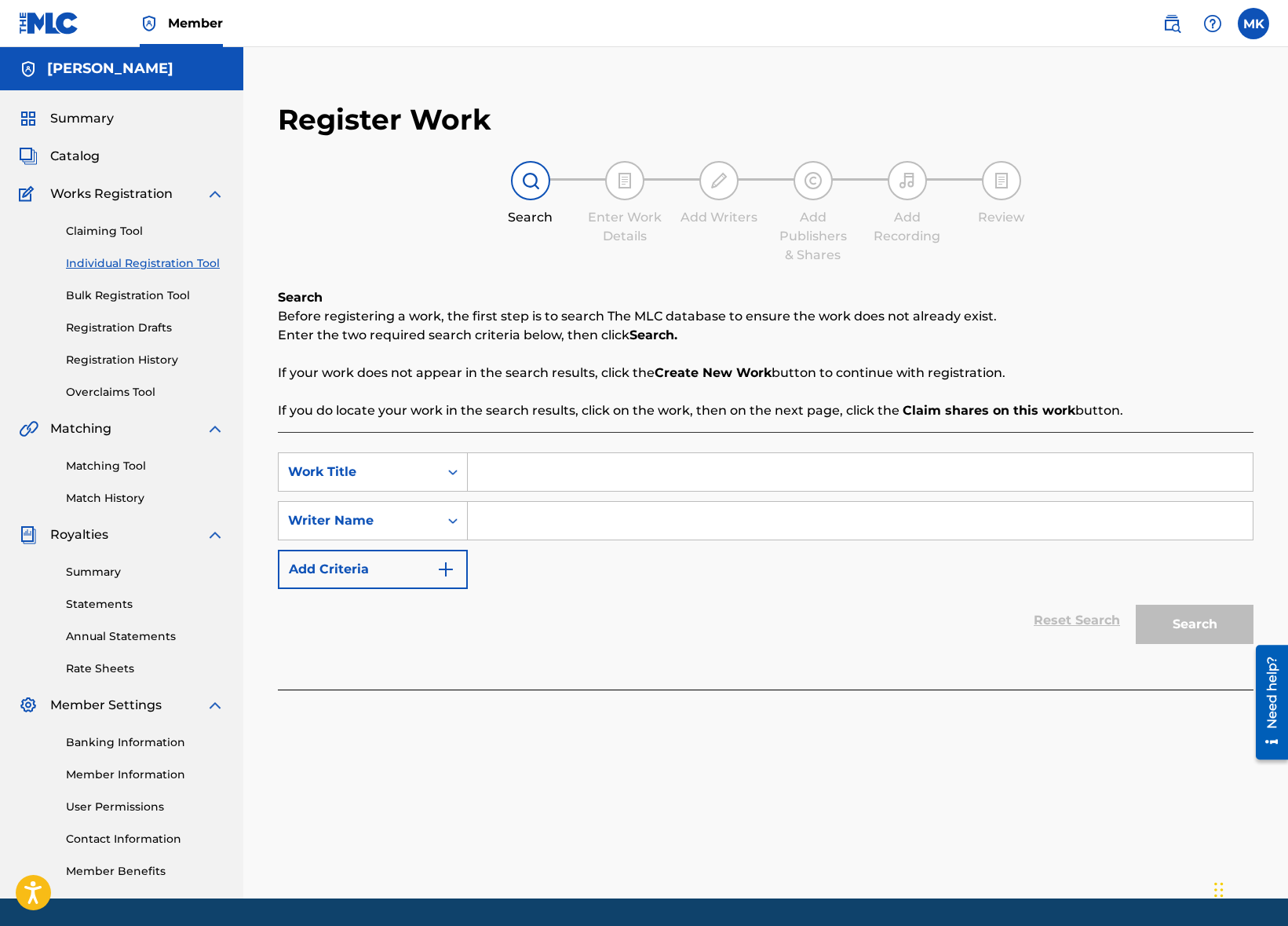
click at [102, 194] on span "Works Registration" at bounding box center [112, 194] width 122 height 18
click at [111, 262] on link "Individual Registration Tool" at bounding box center [145, 264] width 158 height 17
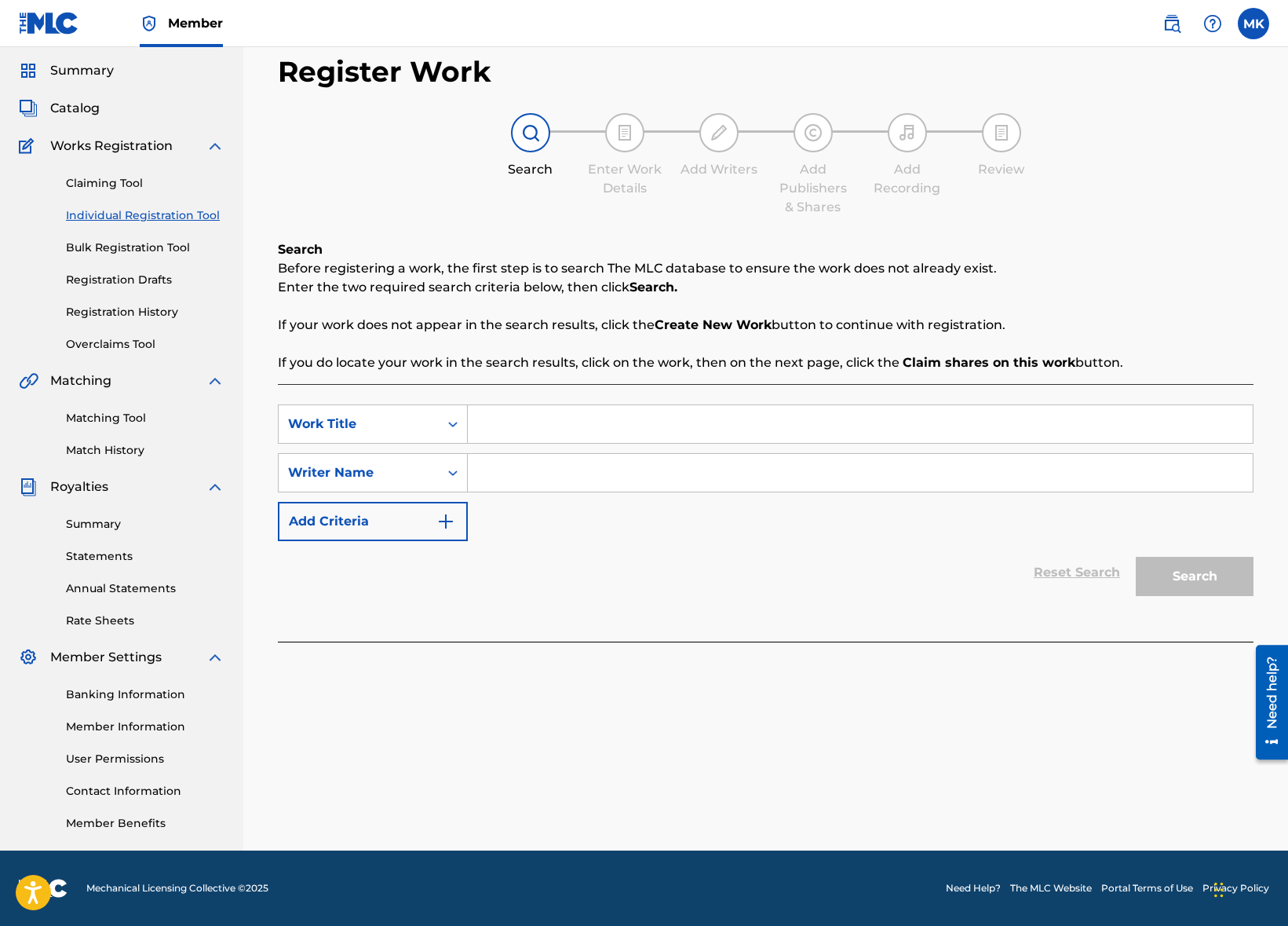
drag, startPoint x: 1138, startPoint y: 865, endPoint x: 1138, endPoint y: 846, distance: 19.0
click at [1138, 846] on div "Member MK MK Michael Kennedy mike@kennedymusic.com Notification Preferences Pro…" at bounding box center [644, 439] width 1288 height 974
click at [1128, 834] on div "Register Work Search Enter Work Details Add Writers Add Publishers & Shares Add…" at bounding box center [766, 445] width 1045 height 812
click at [1130, 826] on div "Register Work Search Enter Work Details Add Writers Add Publishers & Shares Add…" at bounding box center [766, 445] width 1045 height 812
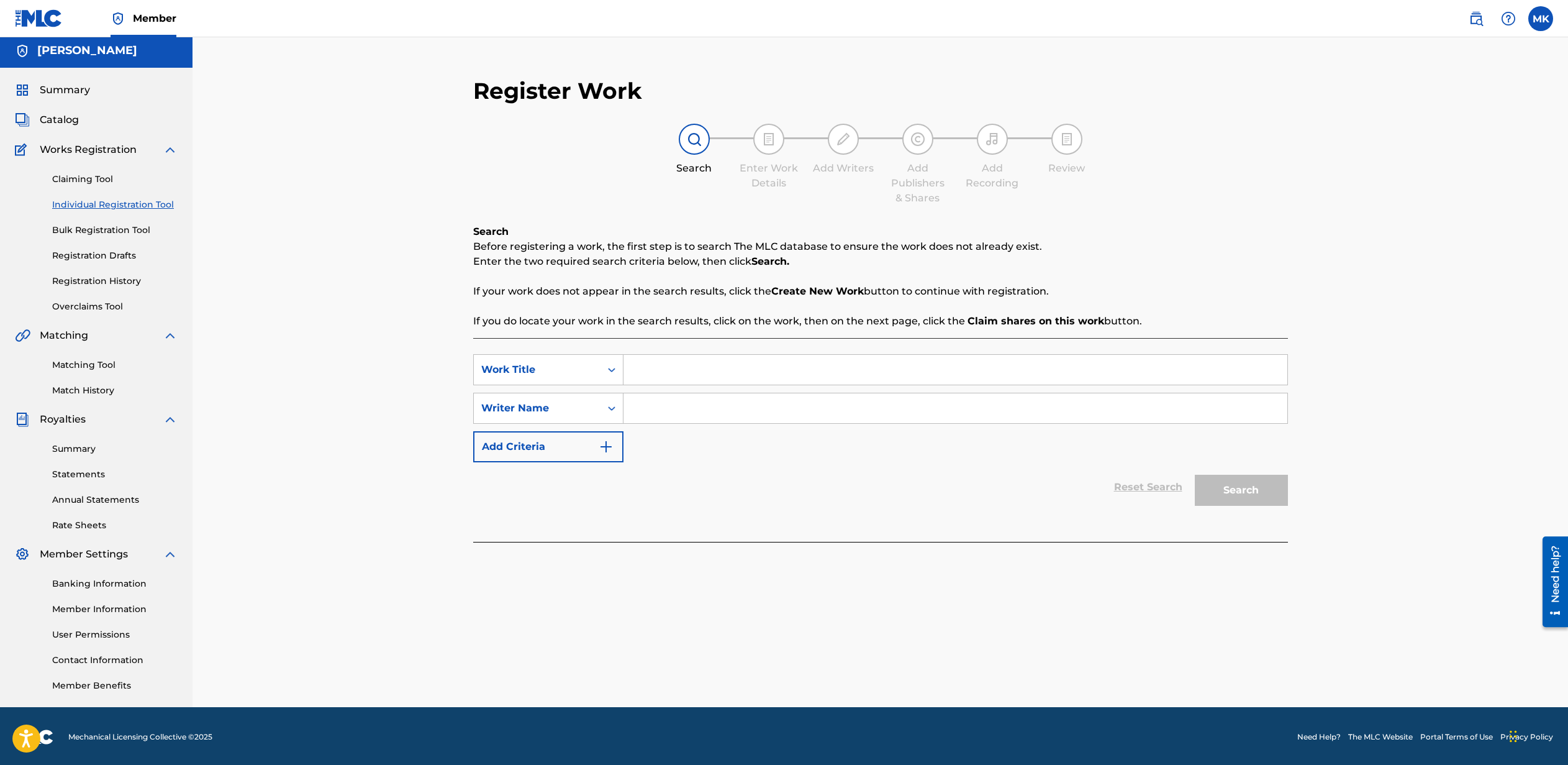
scroll to position [6, 0]
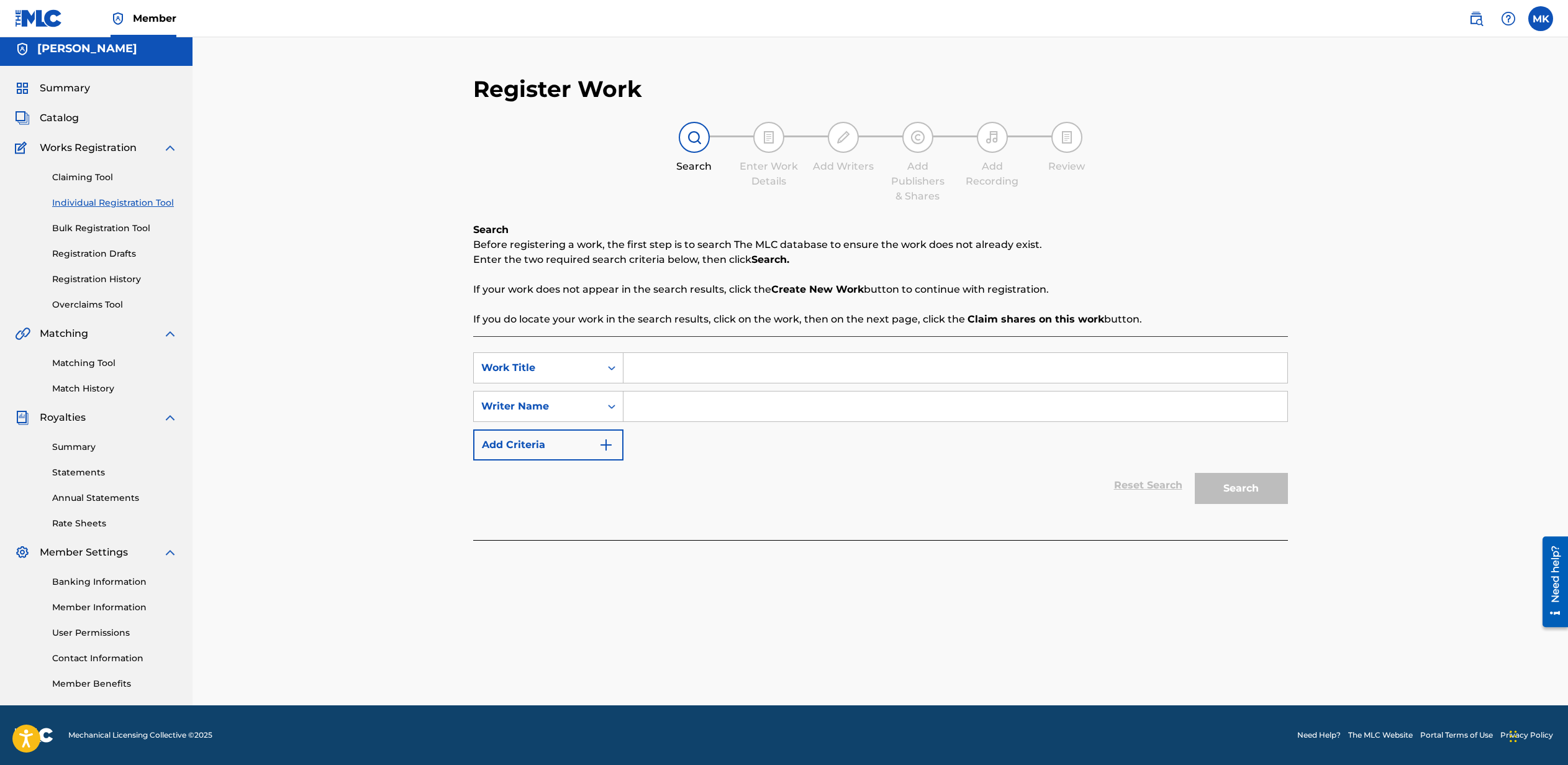
click at [1513, 739] on div "Chat Widget" at bounding box center [1537, 735] width 62 height 60
drag, startPoint x: 1508, startPoint y: 674, endPoint x: 1509, endPoint y: 623, distance: 51.0
click at [1513, 633] on div "Register Work Search Enter Work Details Add Writers Add Publishers & Shares Add…" at bounding box center [880, 368] width 1375 height 673
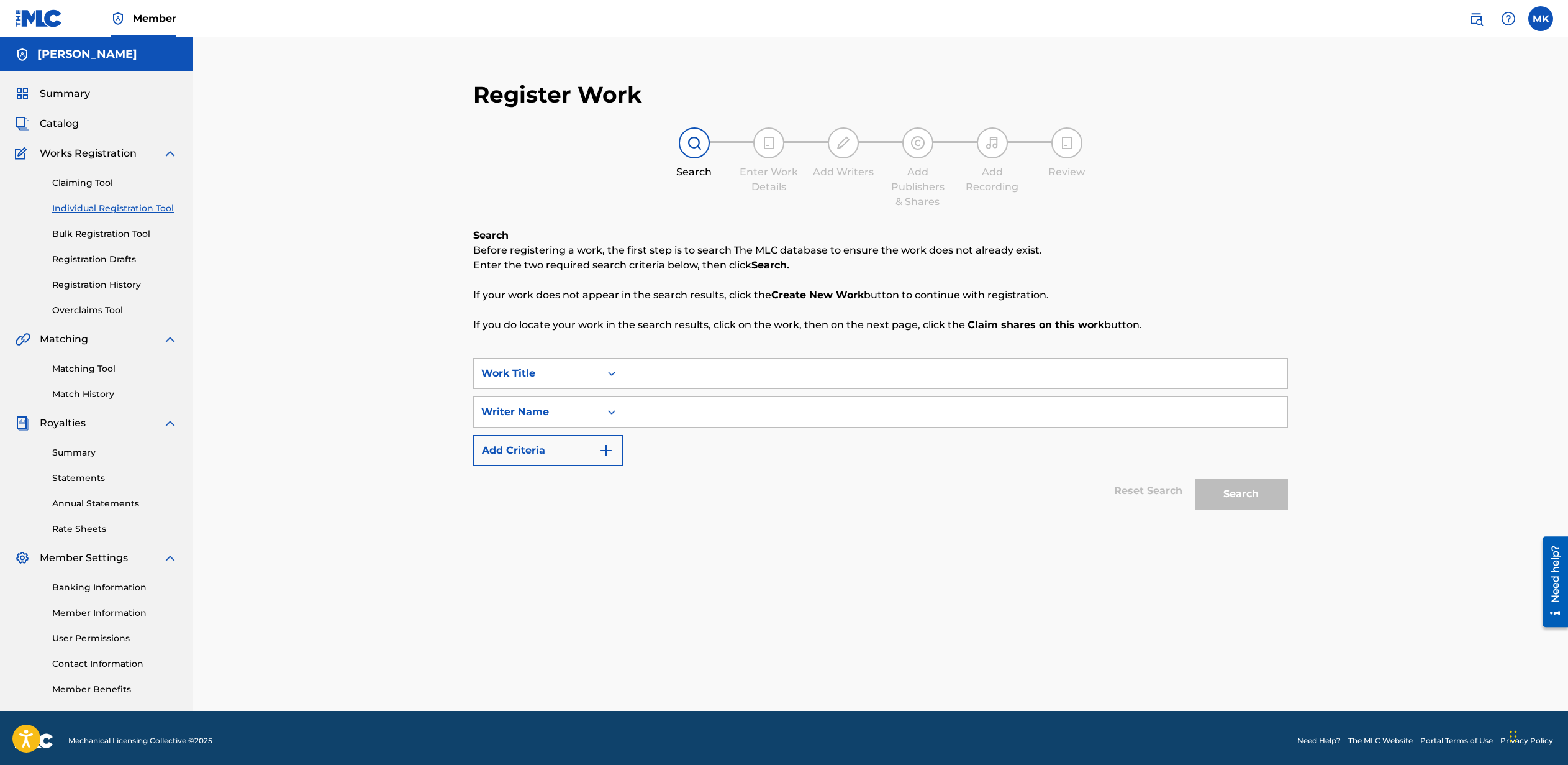
click at [40, 17] on img at bounding box center [38, 18] width 48 height 18
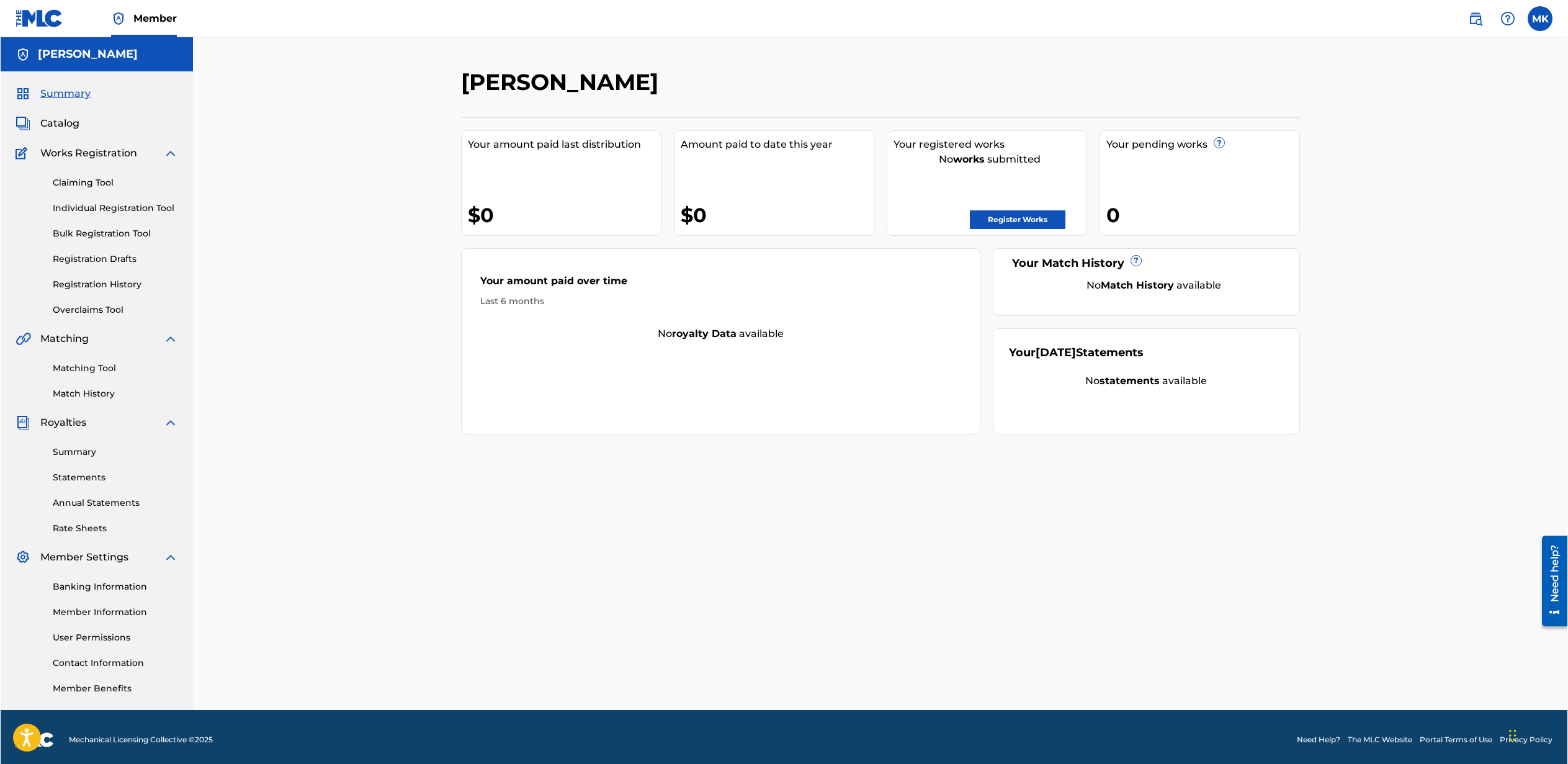
scroll to position [6, 0]
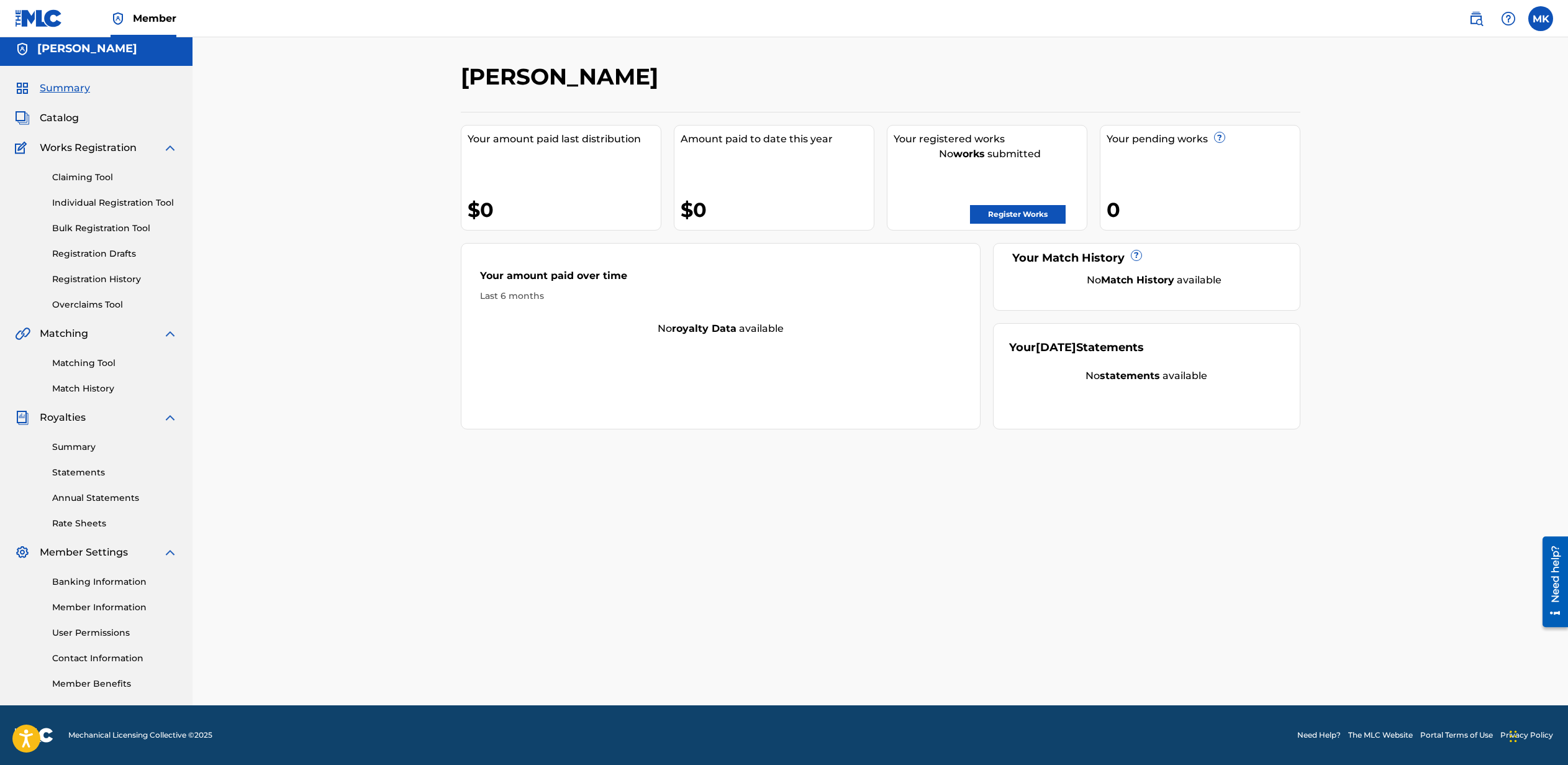
click at [108, 687] on link "Member Benefits" at bounding box center [114, 684] width 125 height 13
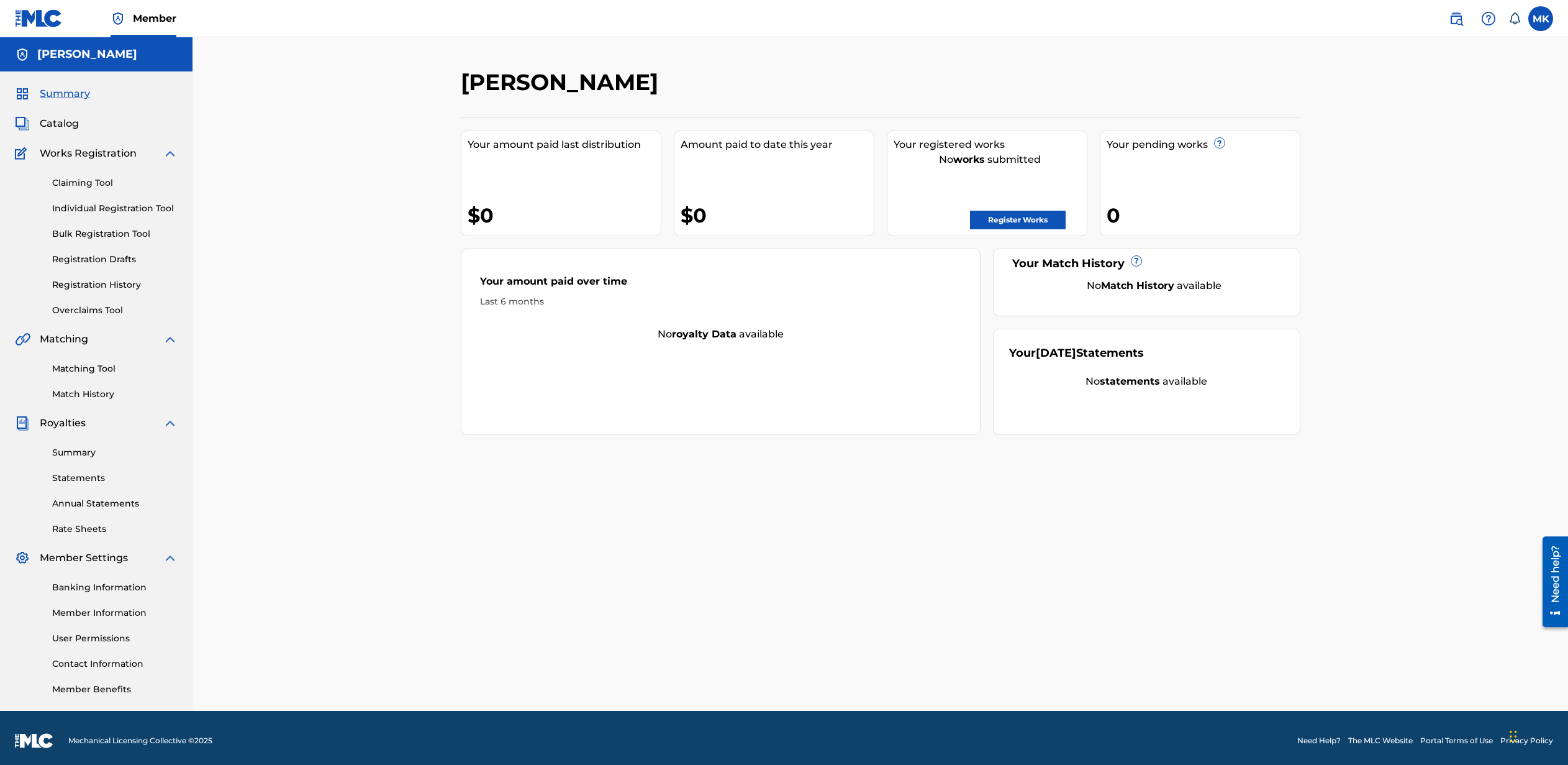
scroll to position [6, 0]
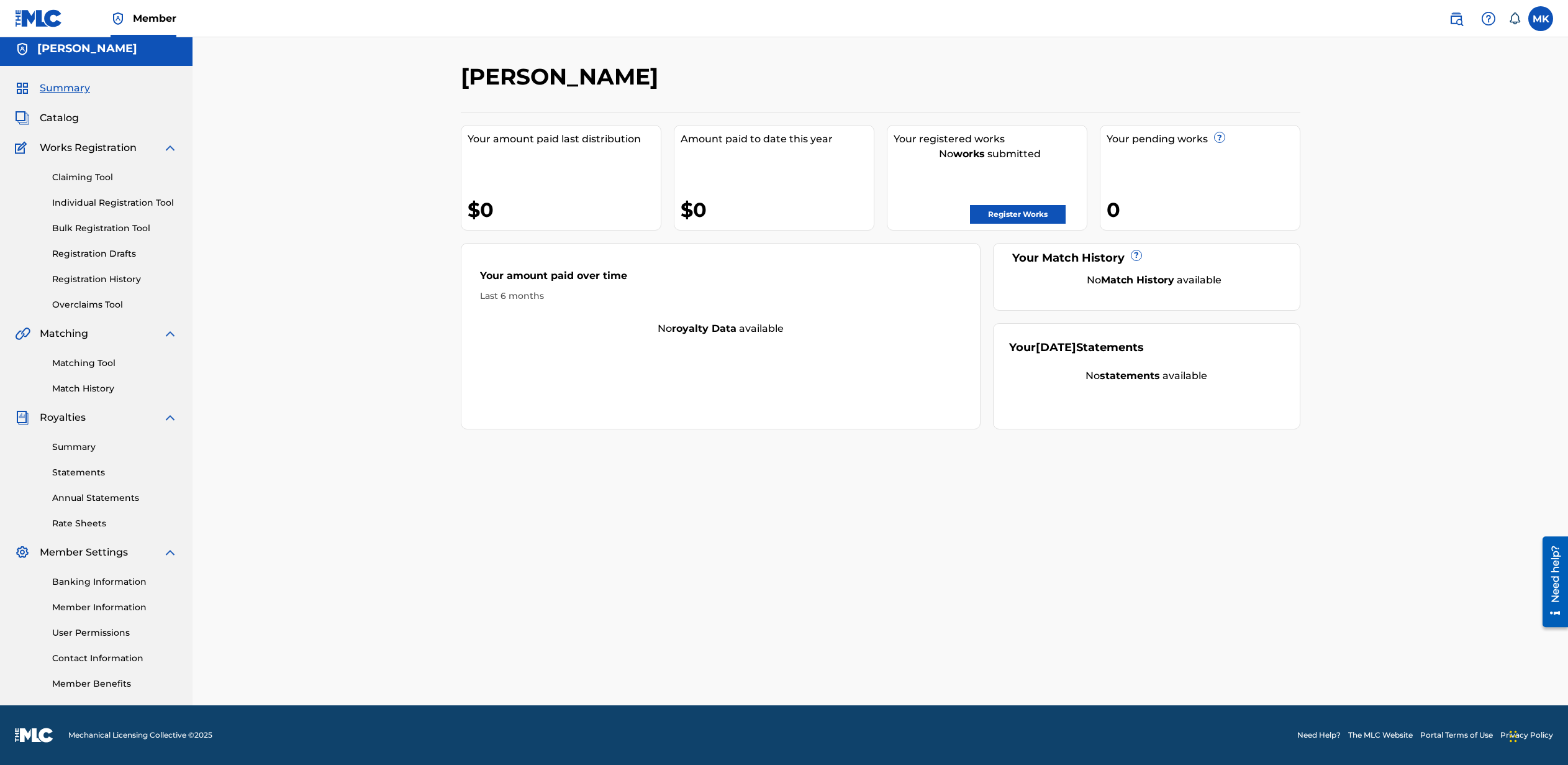
click at [85, 204] on link "Individual Registration Tool" at bounding box center [114, 203] width 125 height 13
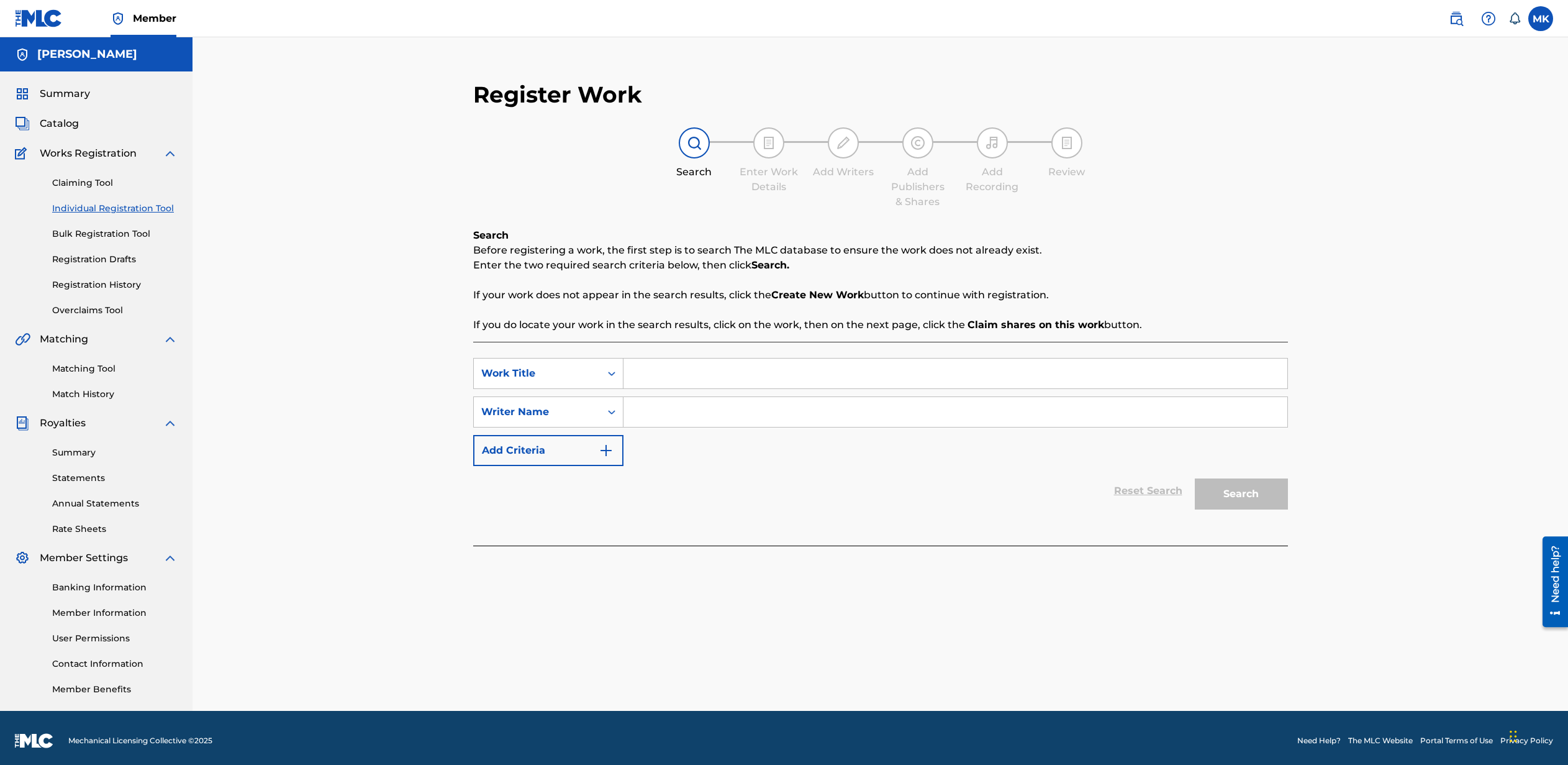
scroll to position [6, 0]
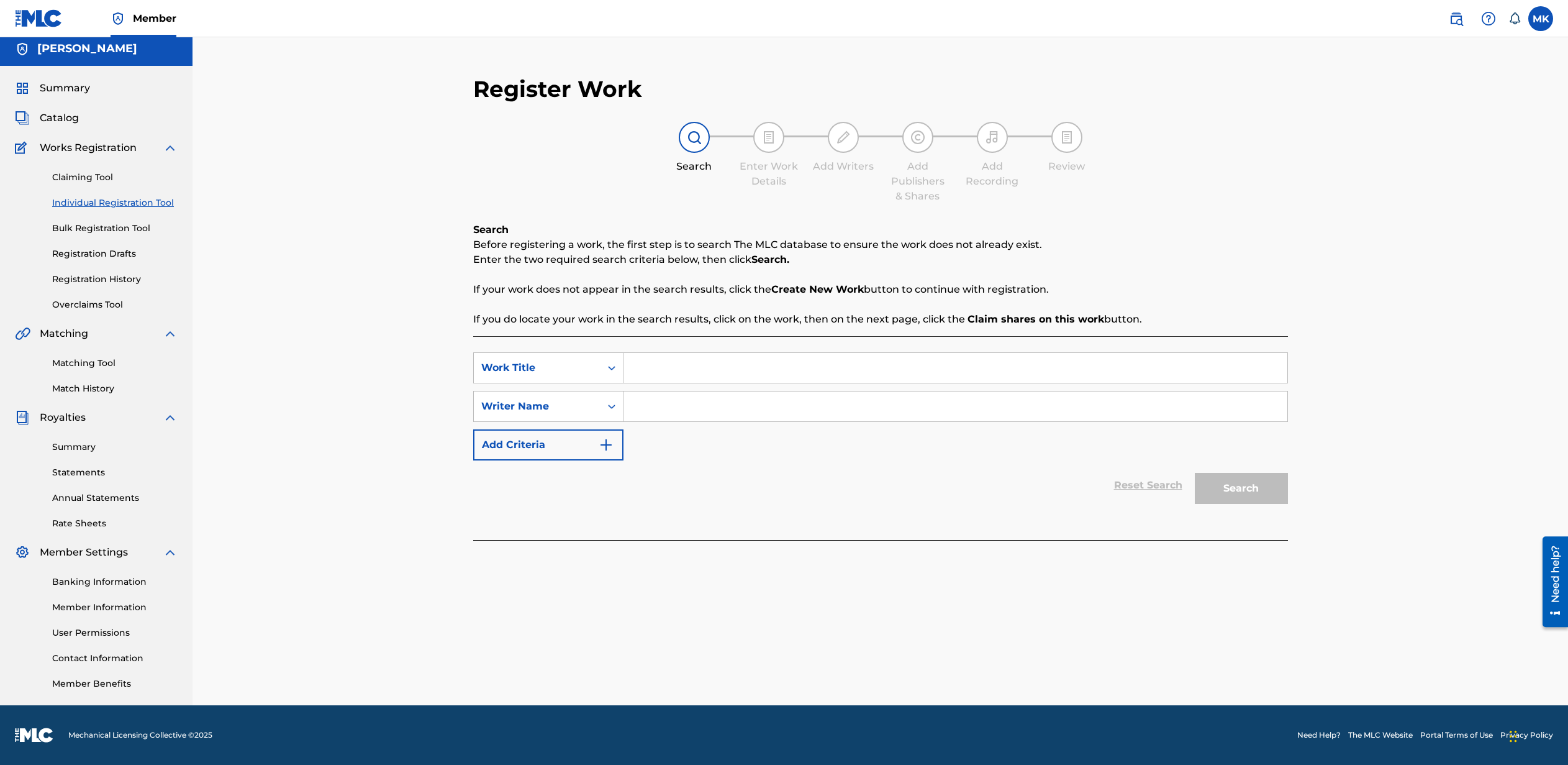
click at [1515, 17] on icon at bounding box center [1515, 19] width 13 height 13
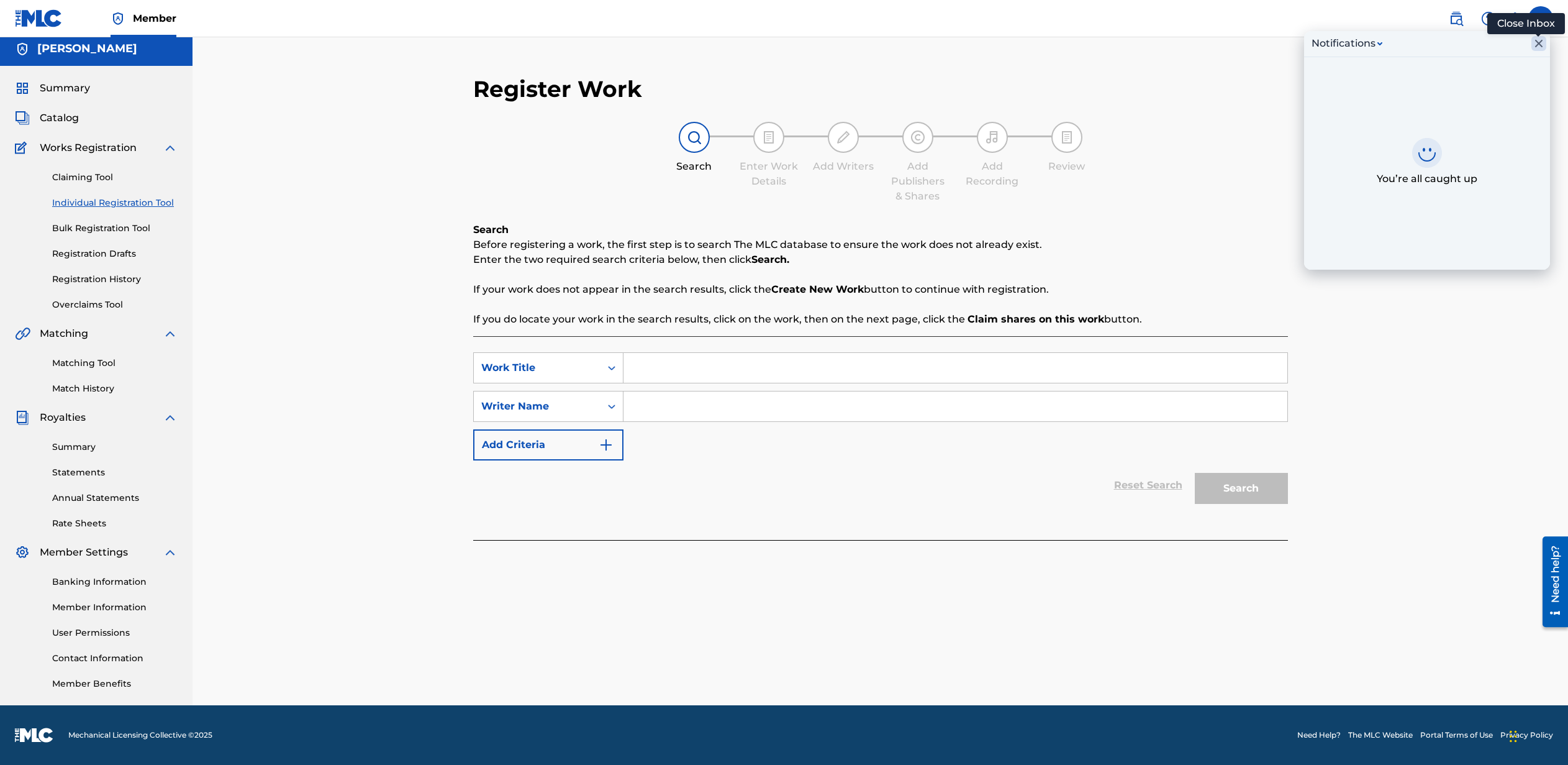
click at [1535, 40] on icon "Close Inbox" at bounding box center [1539, 43] width 15 height 15
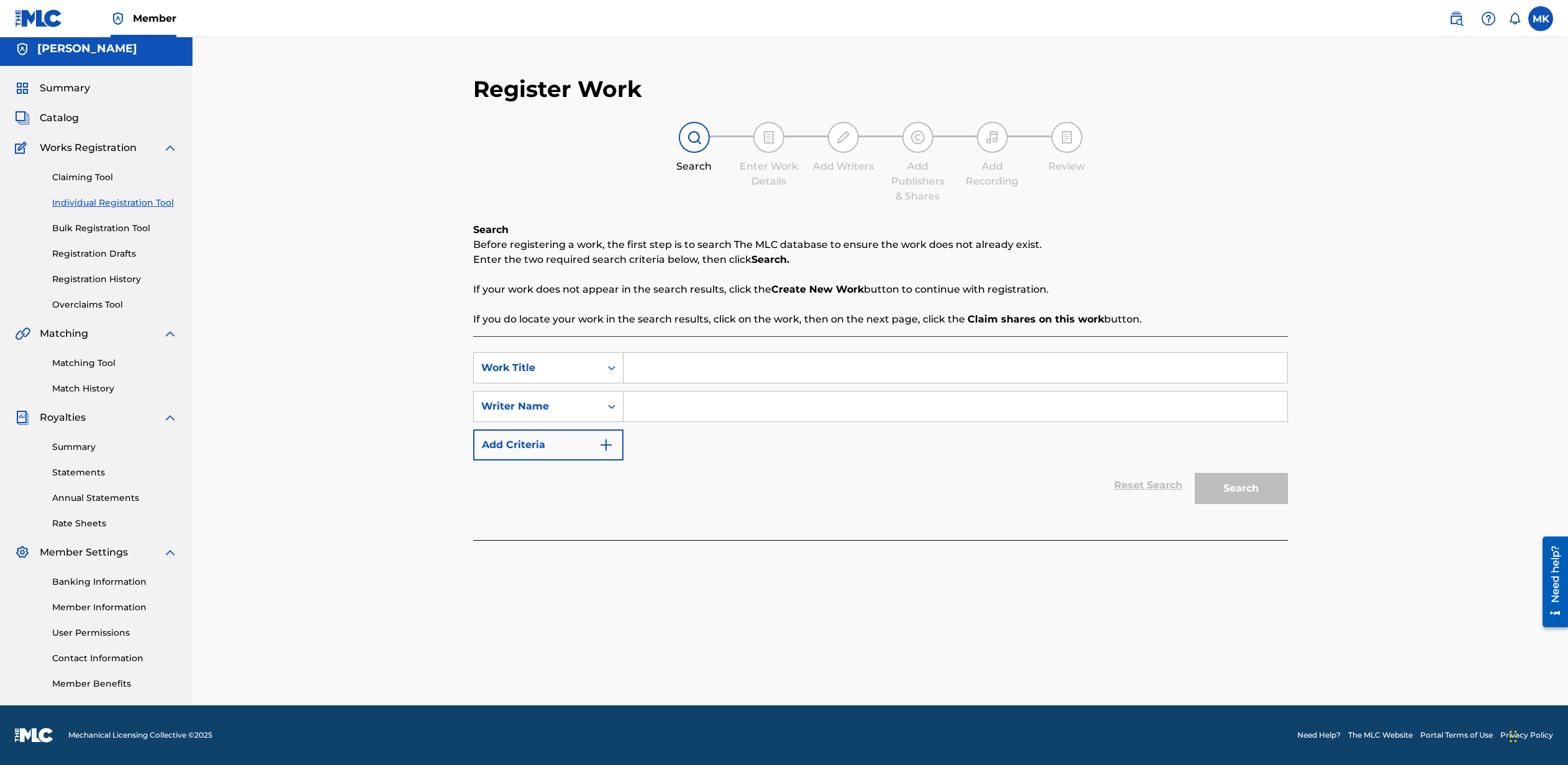
click at [1539, 22] on label at bounding box center [1541, 18] width 25 height 25
click at [1541, 18] on input "MK Michael Kennedy mike@kennedymusic.com Notification Preferences Profile Log o…" at bounding box center [1541, 18] width 0 height 0
click at [1415, 152] on link "Profile" at bounding box center [1418, 155] width 25 height 11
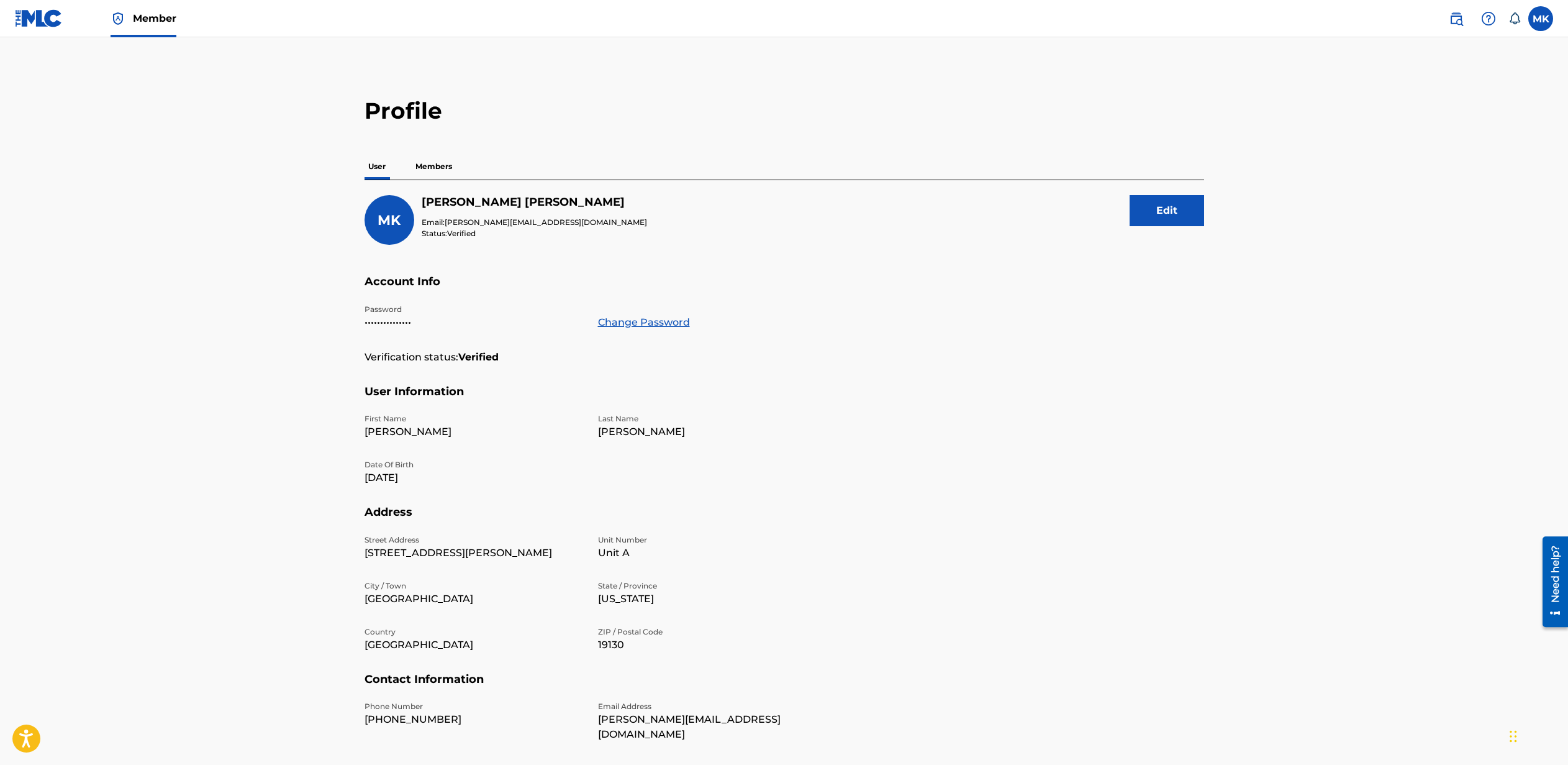
click at [146, 20] on span "Member" at bounding box center [154, 18] width 43 height 14
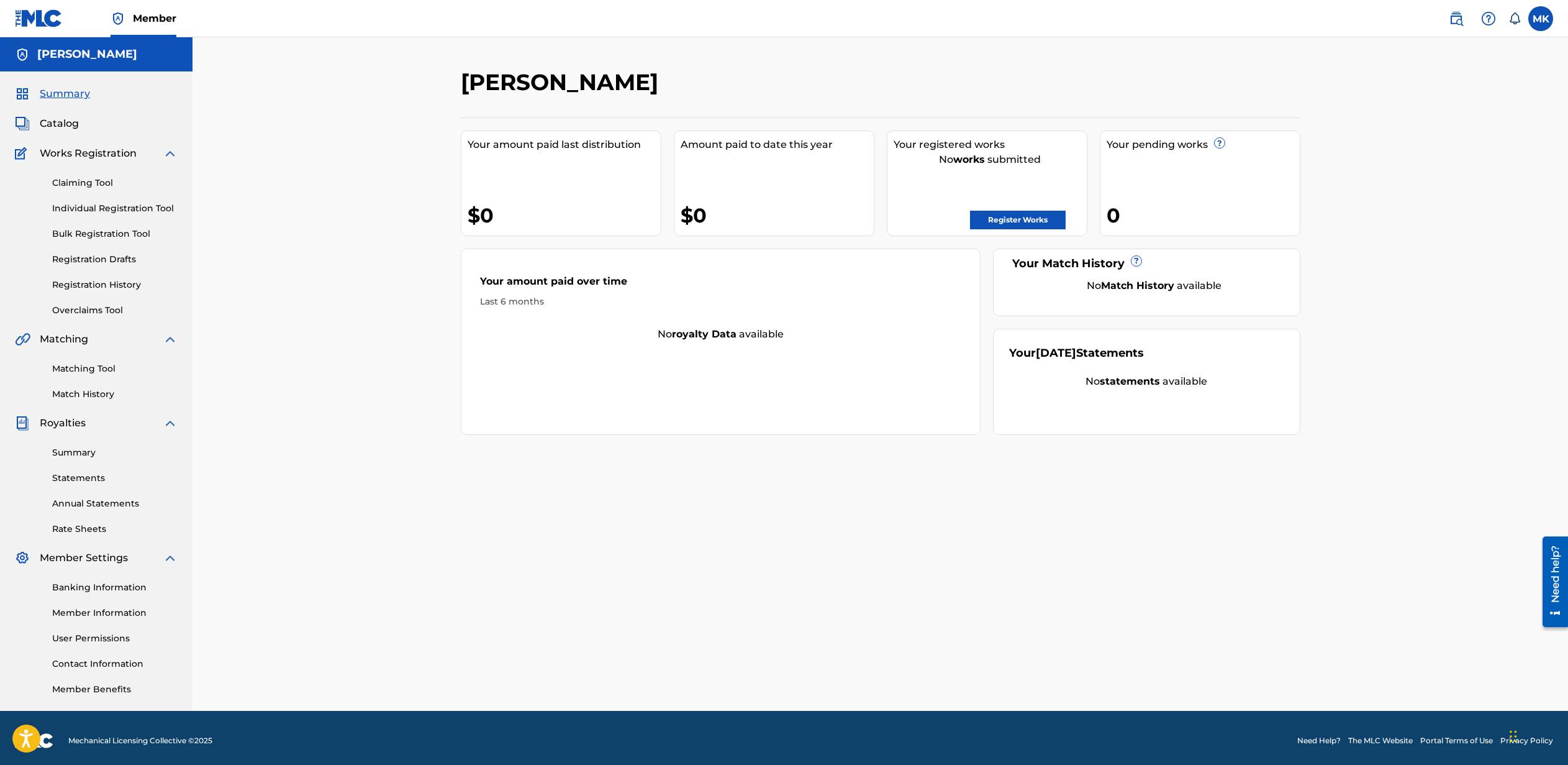
click at [1020, 221] on link "Register Works" at bounding box center [1018, 219] width 95 height 18
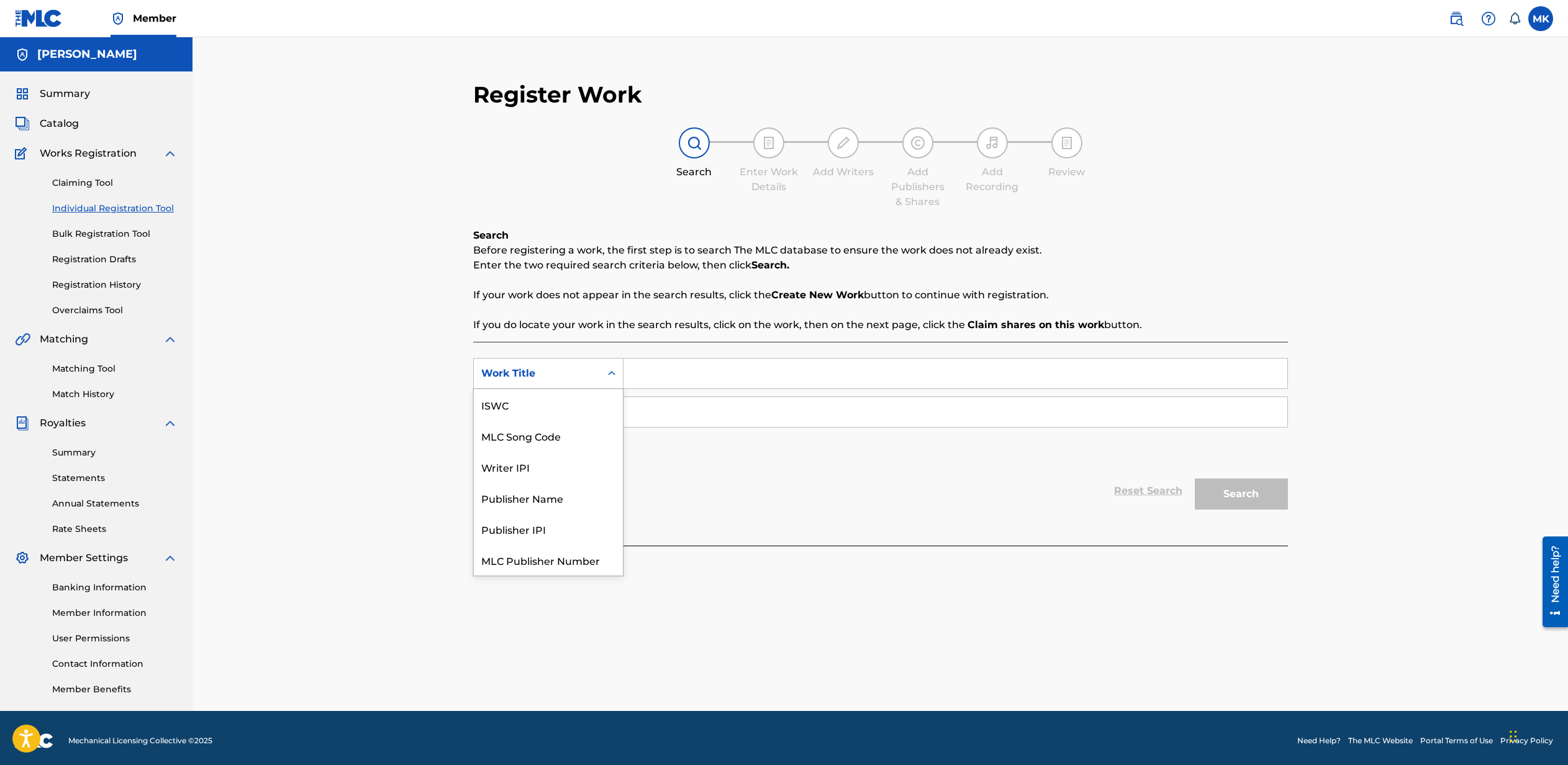
click at [612, 375] on icon "Search Form" at bounding box center [612, 373] width 13 height 13
click at [681, 373] on input "Search Form" at bounding box center [955, 373] width 664 height 30
click at [611, 375] on icon "Search Form" at bounding box center [612, 373] width 13 height 13
click at [556, 468] on div "Publisher Name" at bounding box center [549, 466] width 149 height 31
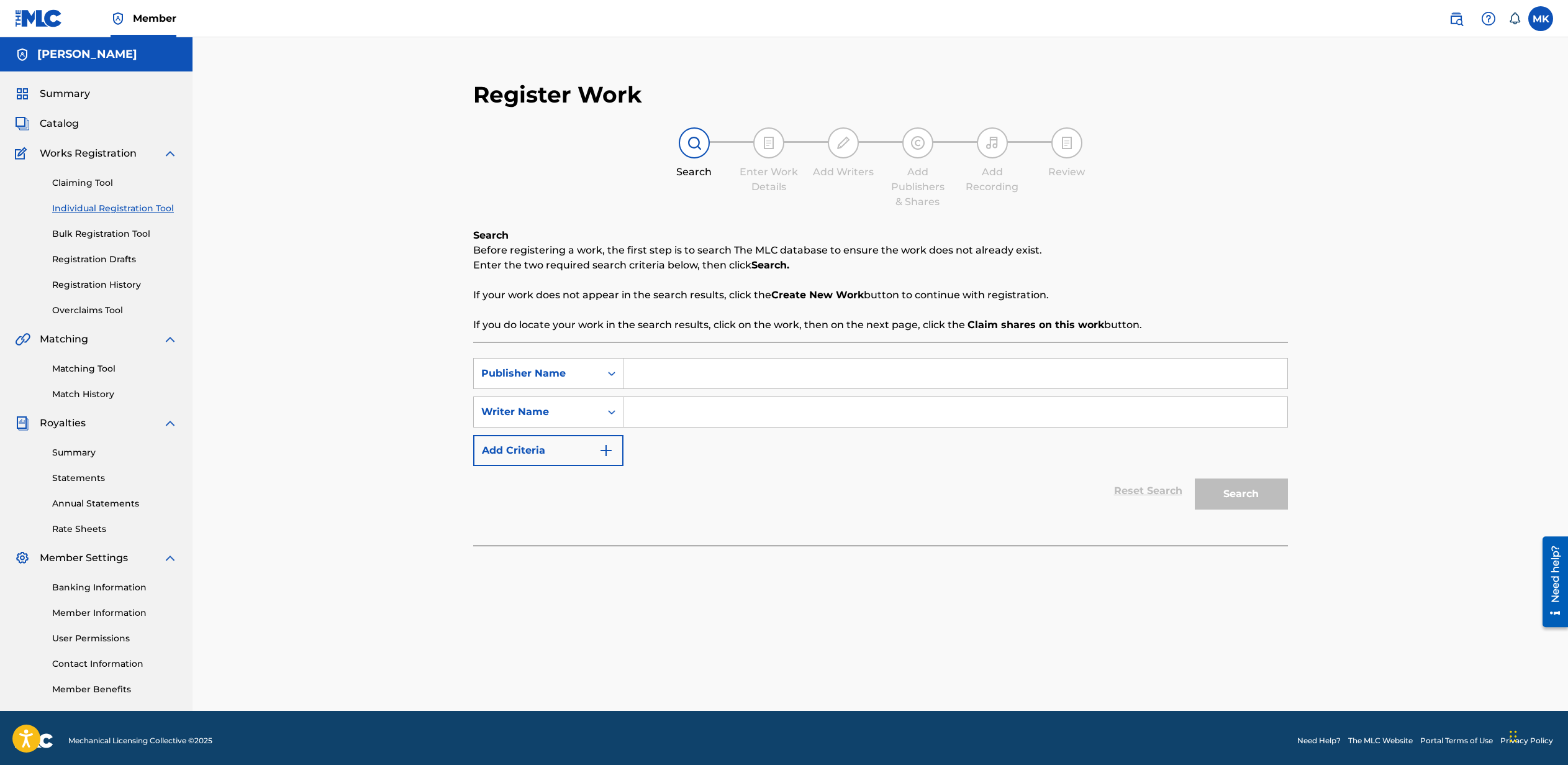
click at [691, 374] on input "Search Form" at bounding box center [955, 373] width 664 height 30
type input "Flying Feet"
click at [683, 417] on input "Search Form" at bounding box center [955, 411] width 664 height 30
click at [725, 413] on input "Mike Kennedy" at bounding box center [955, 411] width 664 height 30
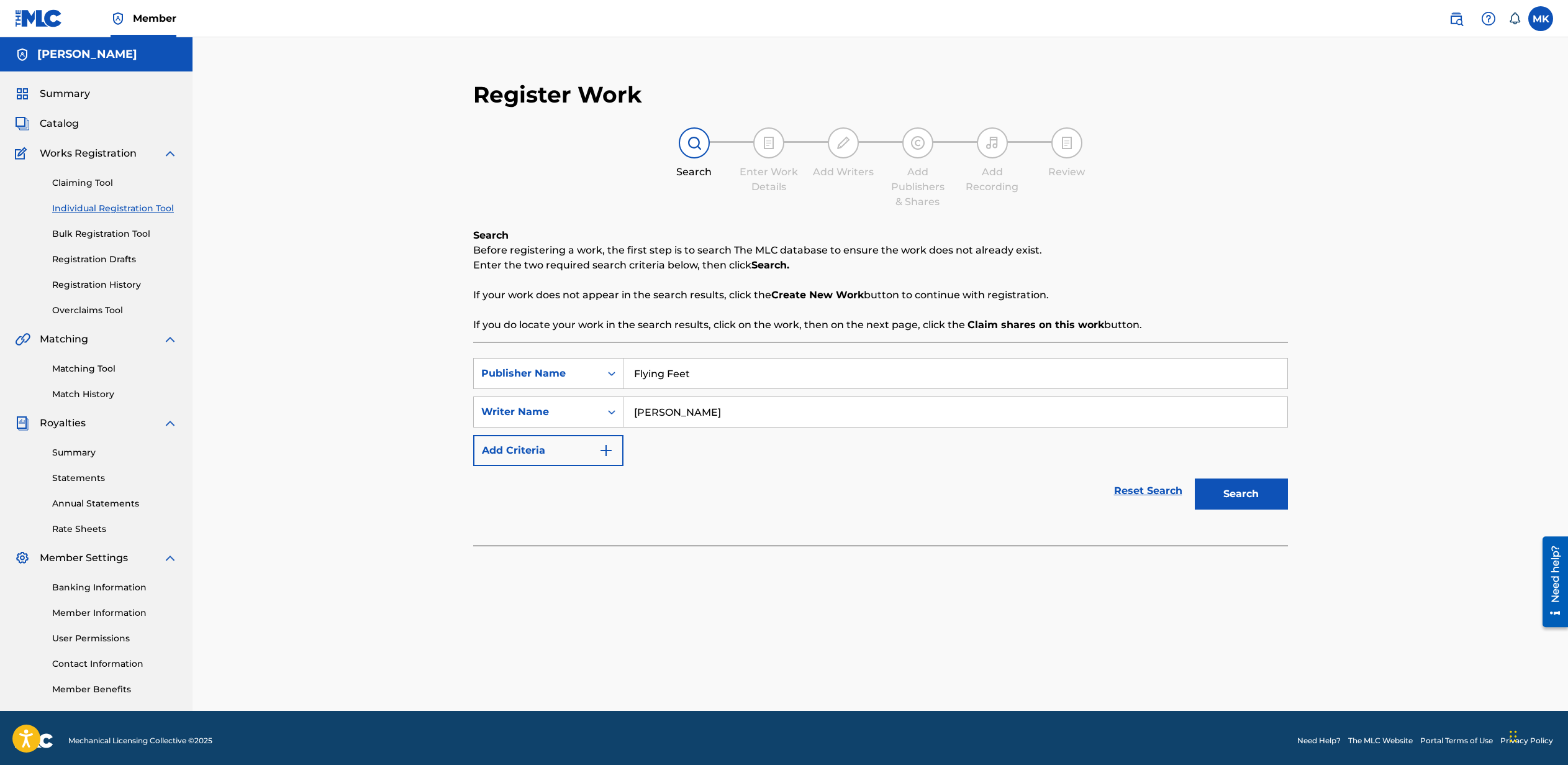
click at [725, 413] on input "Mike Kennedy" at bounding box center [955, 411] width 664 height 30
type input "Michael Shawn Kennedy"
click at [1253, 486] on button "Search" at bounding box center [1241, 493] width 93 height 31
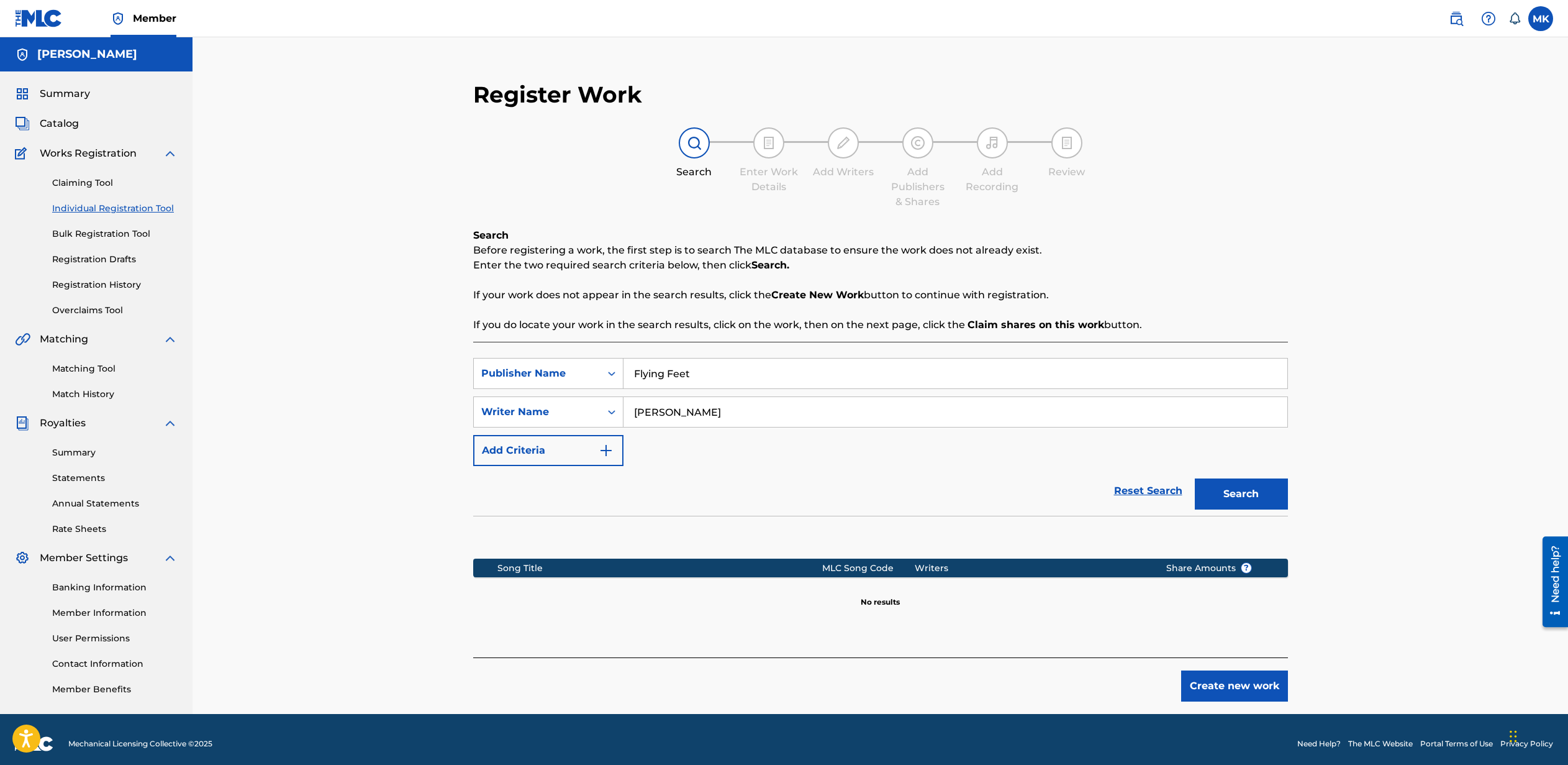
click at [1240, 686] on button "Create new work" at bounding box center [1235, 686] width 107 height 31
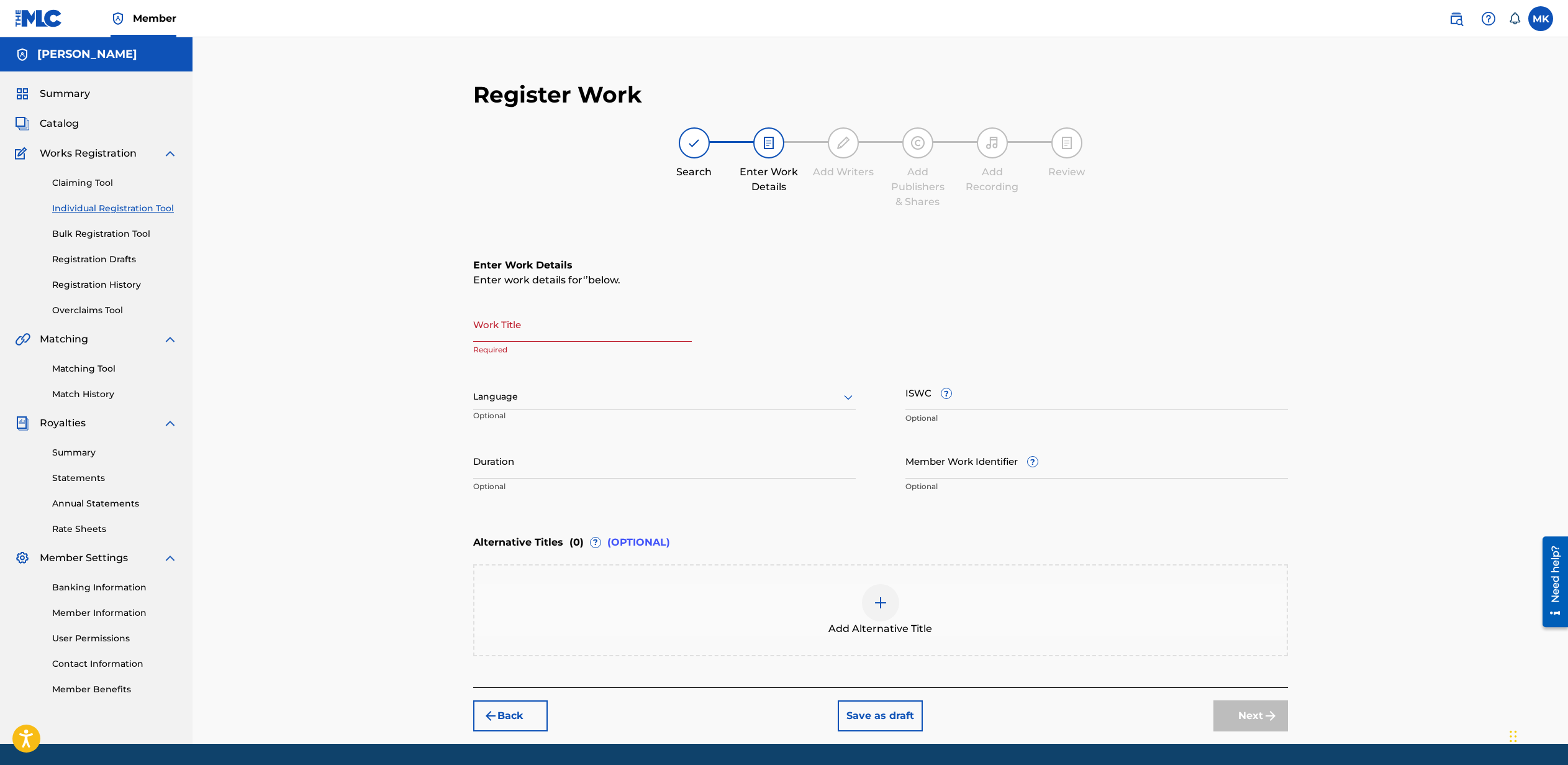
scroll to position [38, 0]
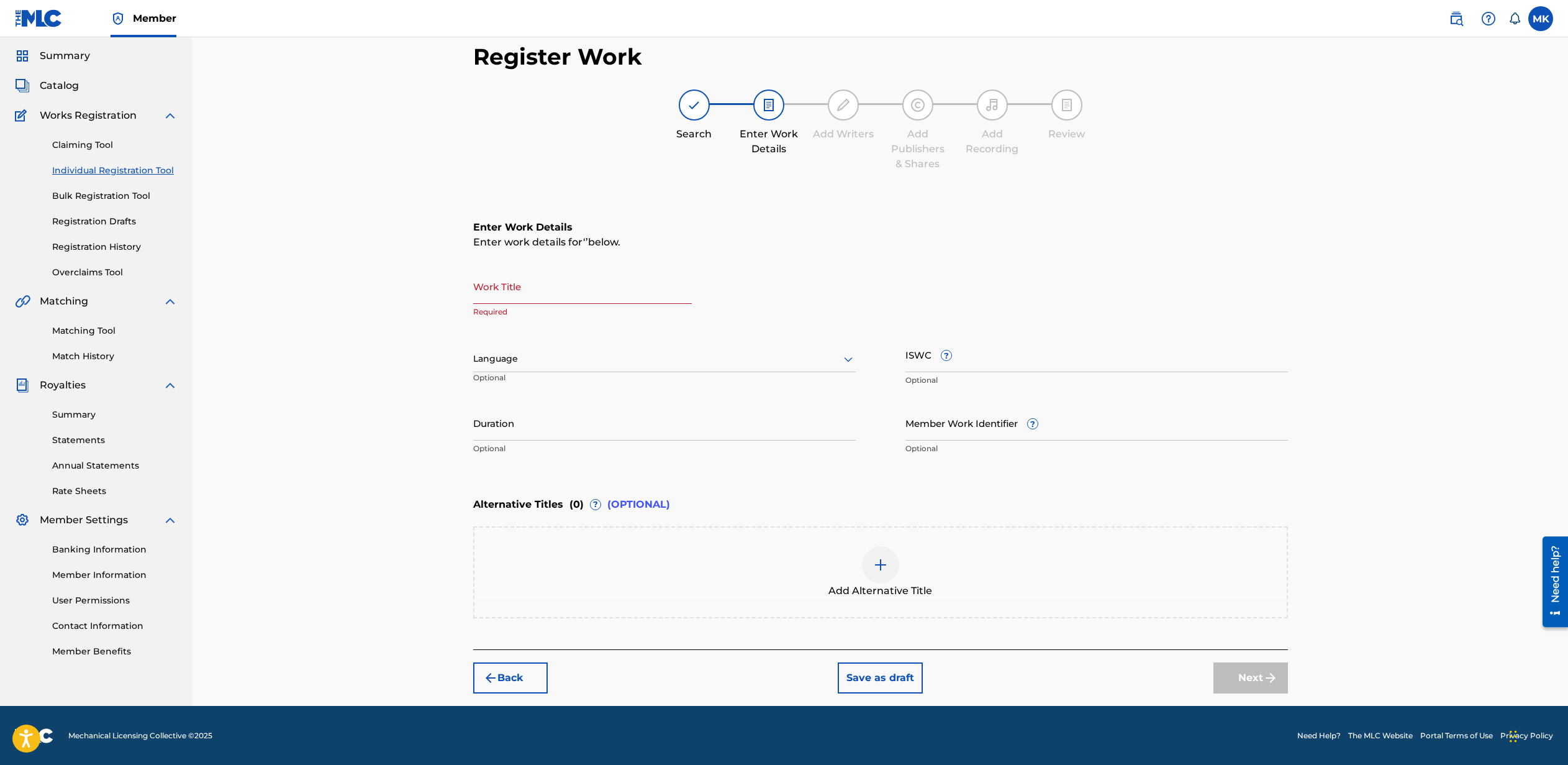
click at [847, 357] on icon at bounding box center [848, 359] width 15 height 15
click at [1201, 327] on div "Work Title Required English, 1 of 153. 153 results available. Use Up and Down t…" at bounding box center [881, 364] width 815 height 193
click at [543, 289] on input "Work Title" at bounding box center [583, 286] width 219 height 36
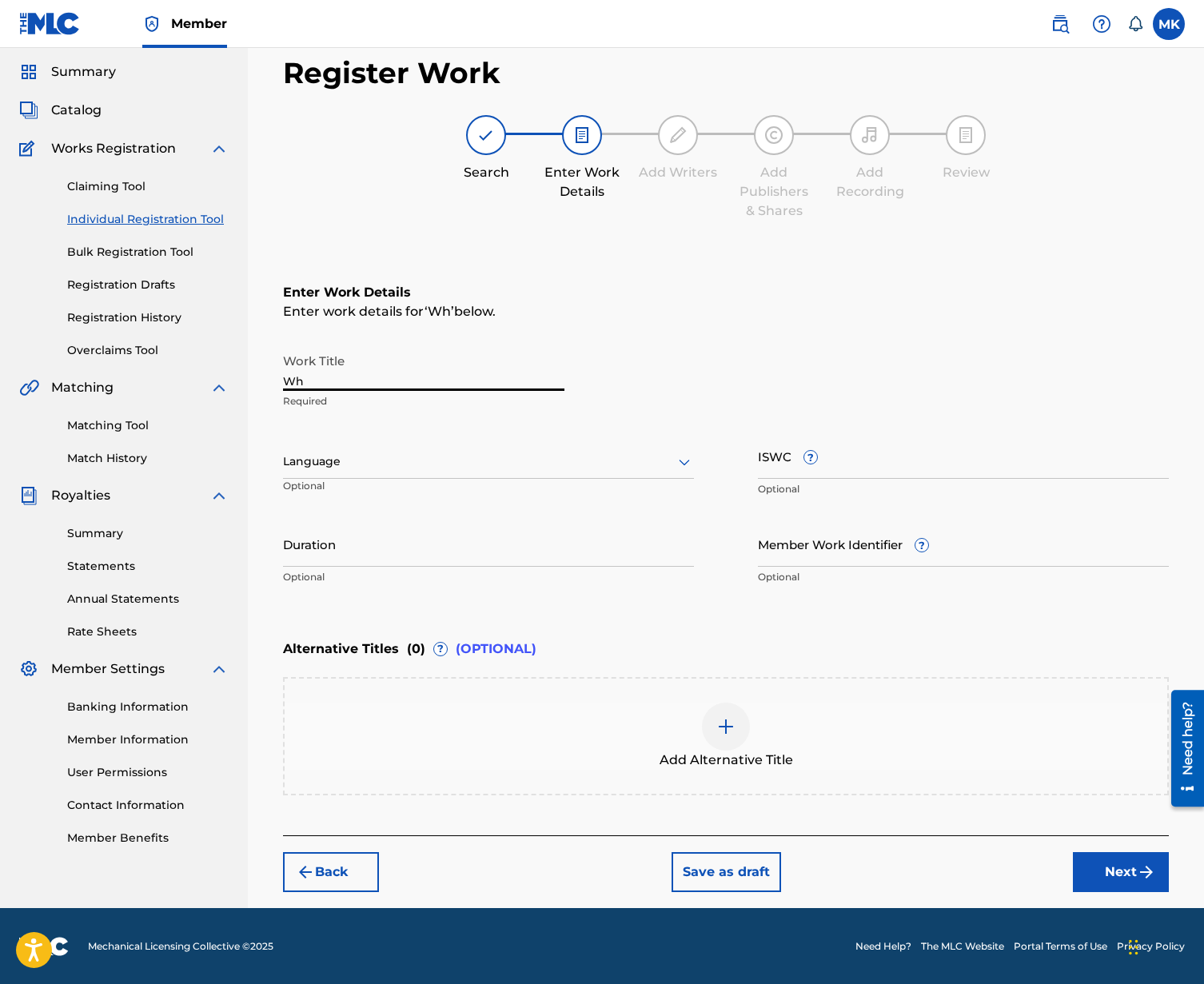
type input "W"
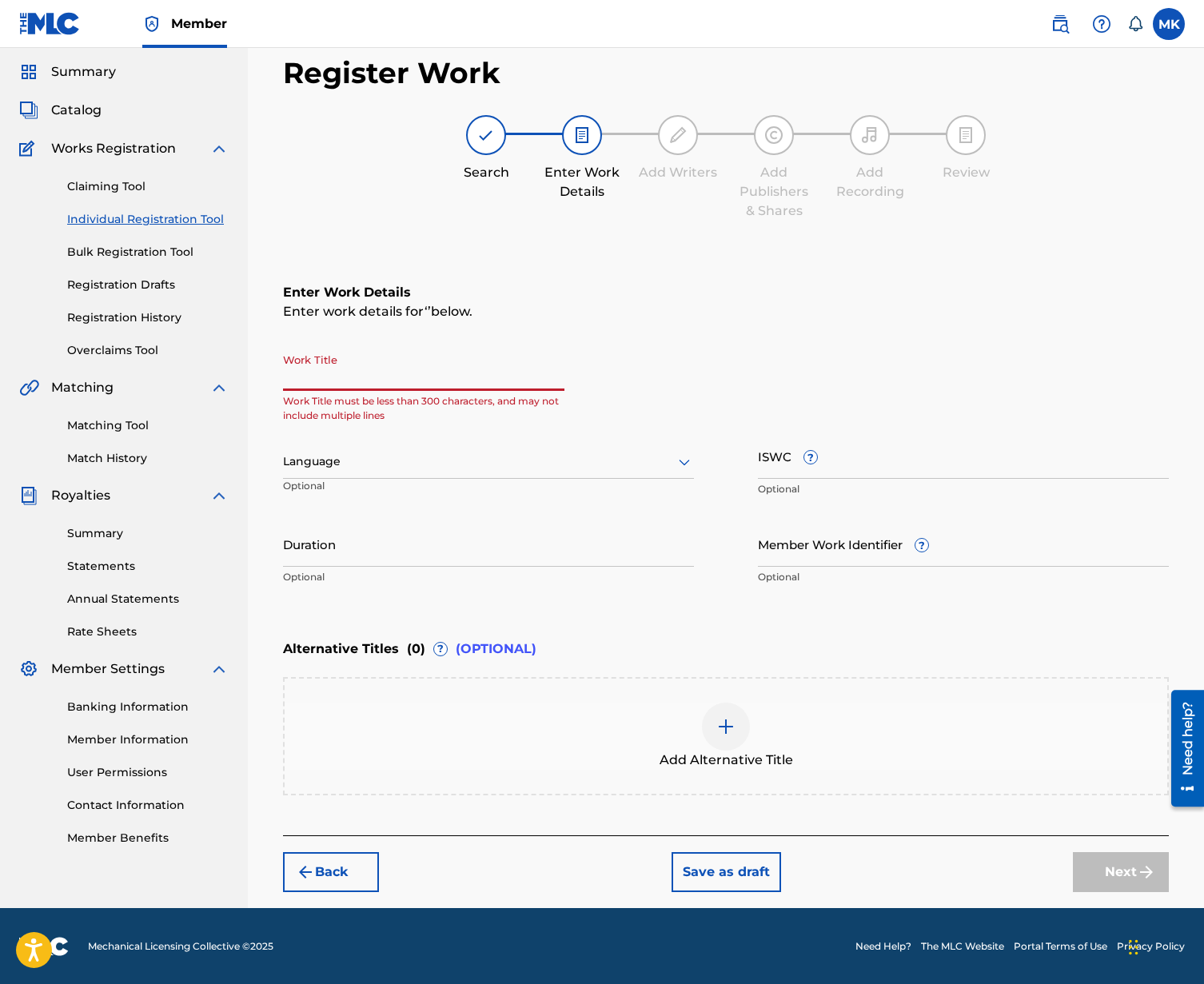
click at [131, 249] on link "Bulk Registration Tool" at bounding box center [147, 252] width 161 height 17
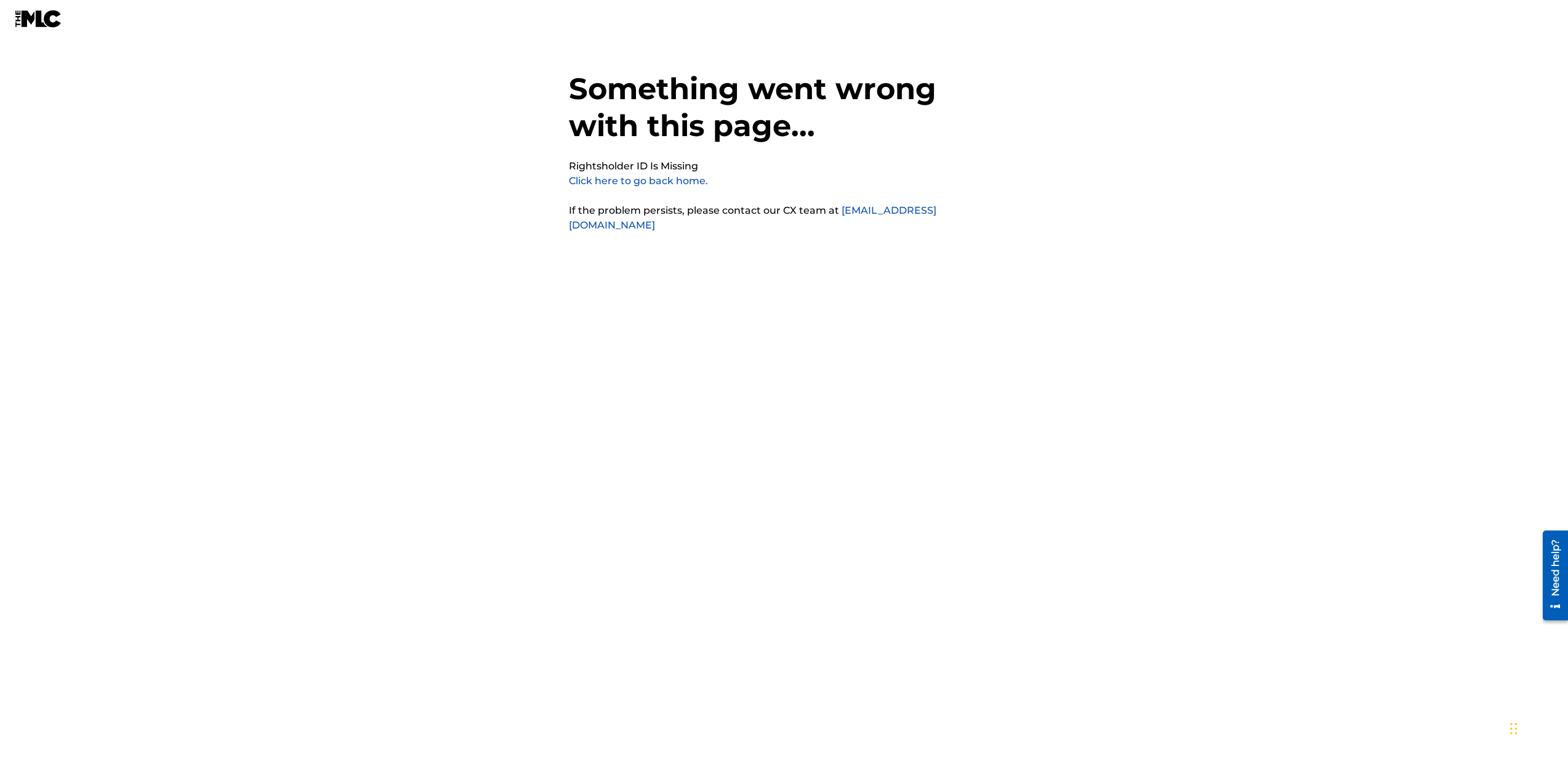
click at [641, 185] on link "Click here to go back home." at bounding box center [638, 181] width 139 height 12
